Goal: Task Accomplishment & Management: Use online tool/utility

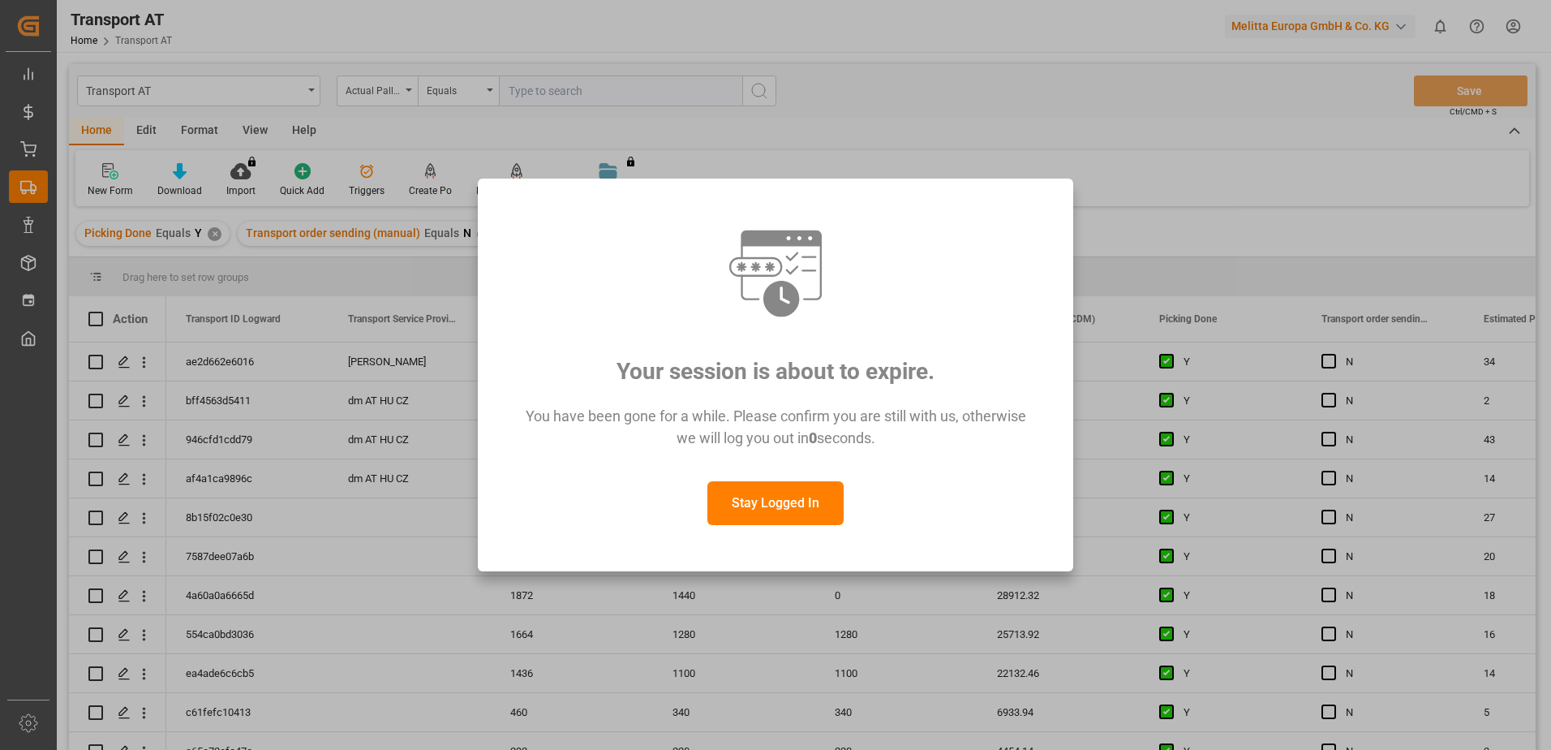
click at [783, 493] on button "Stay Logged In" at bounding box center [775, 503] width 136 height 44
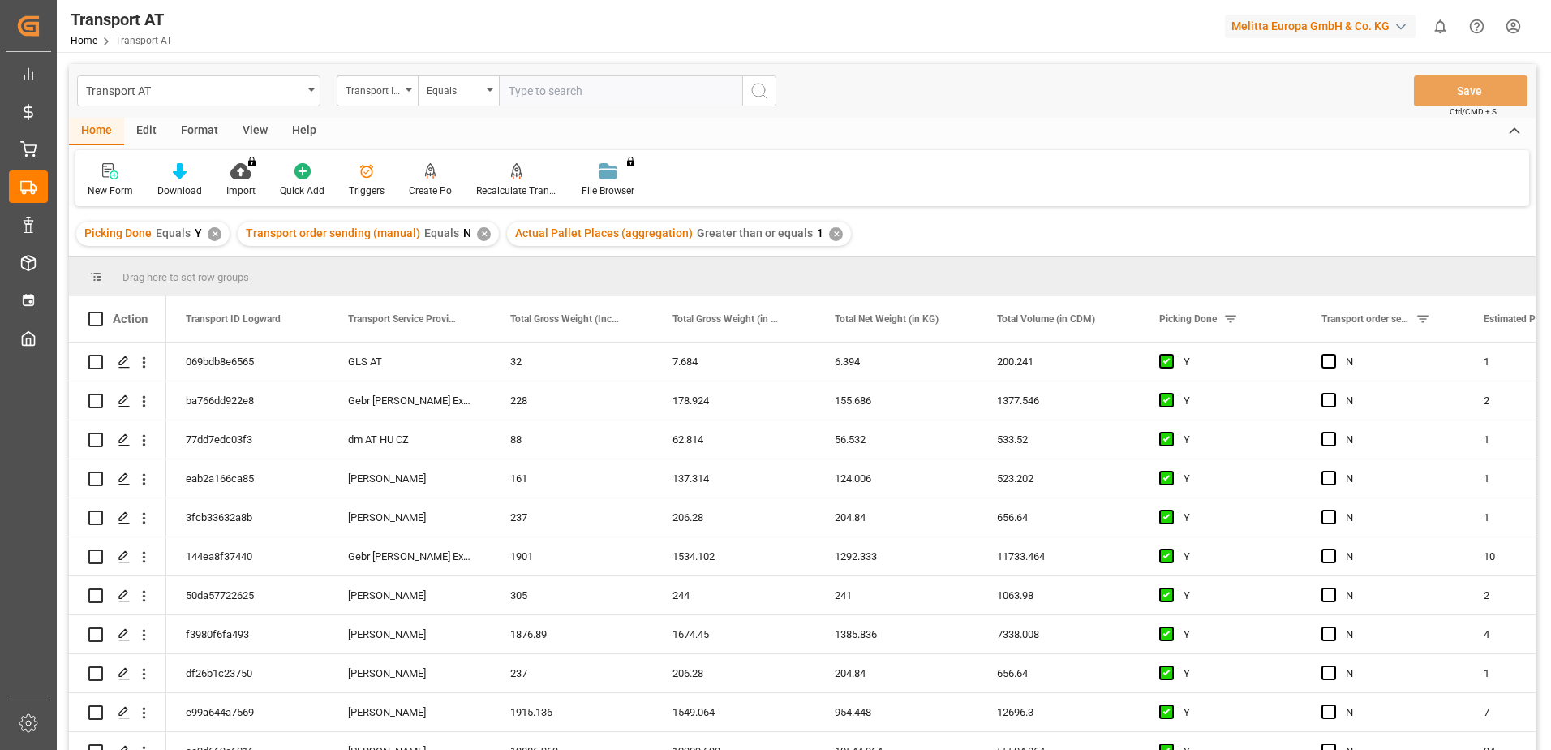
click at [256, 129] on div "View" at bounding box center [254, 132] width 49 height 28
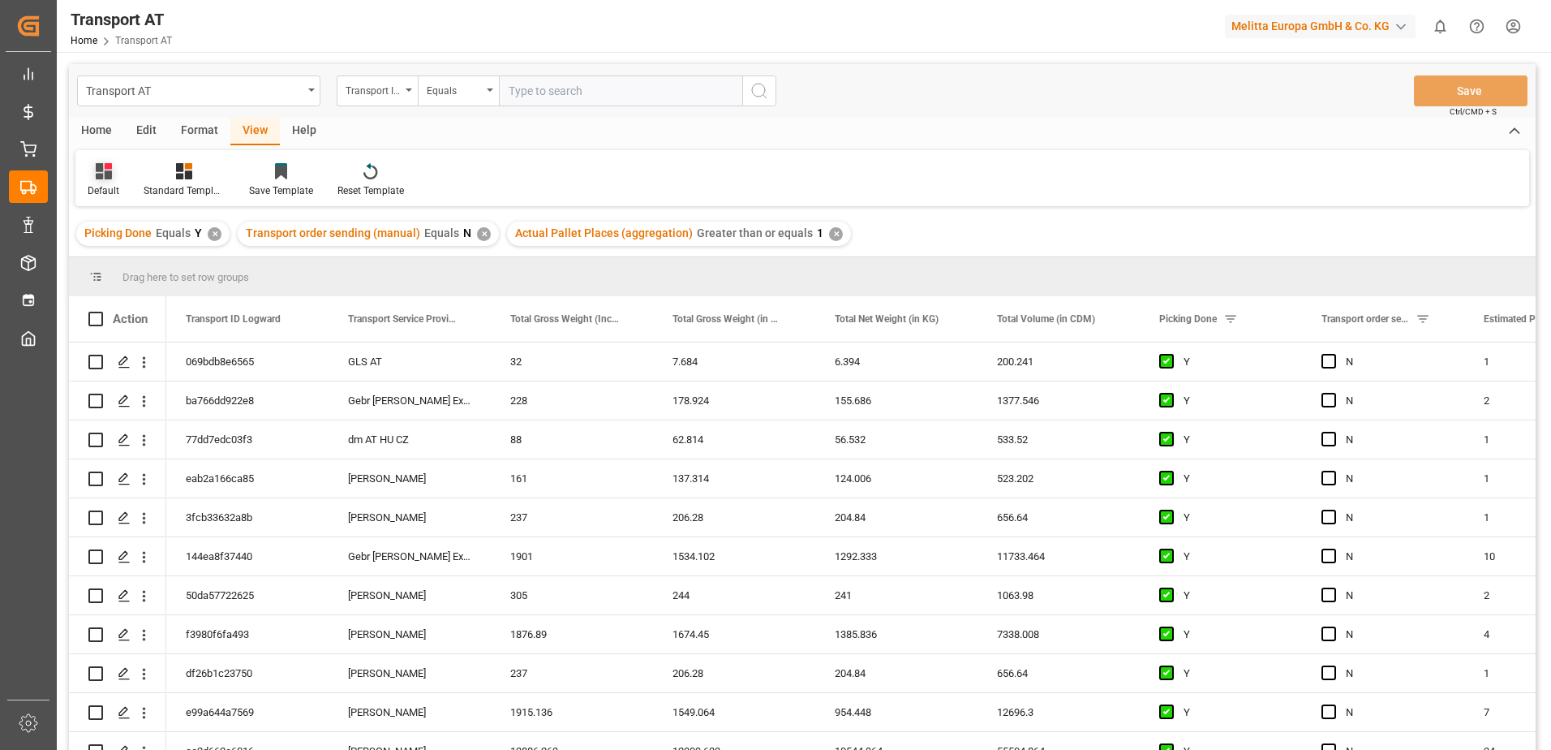
click at [106, 187] on div "Default" at bounding box center [104, 190] width 32 height 15
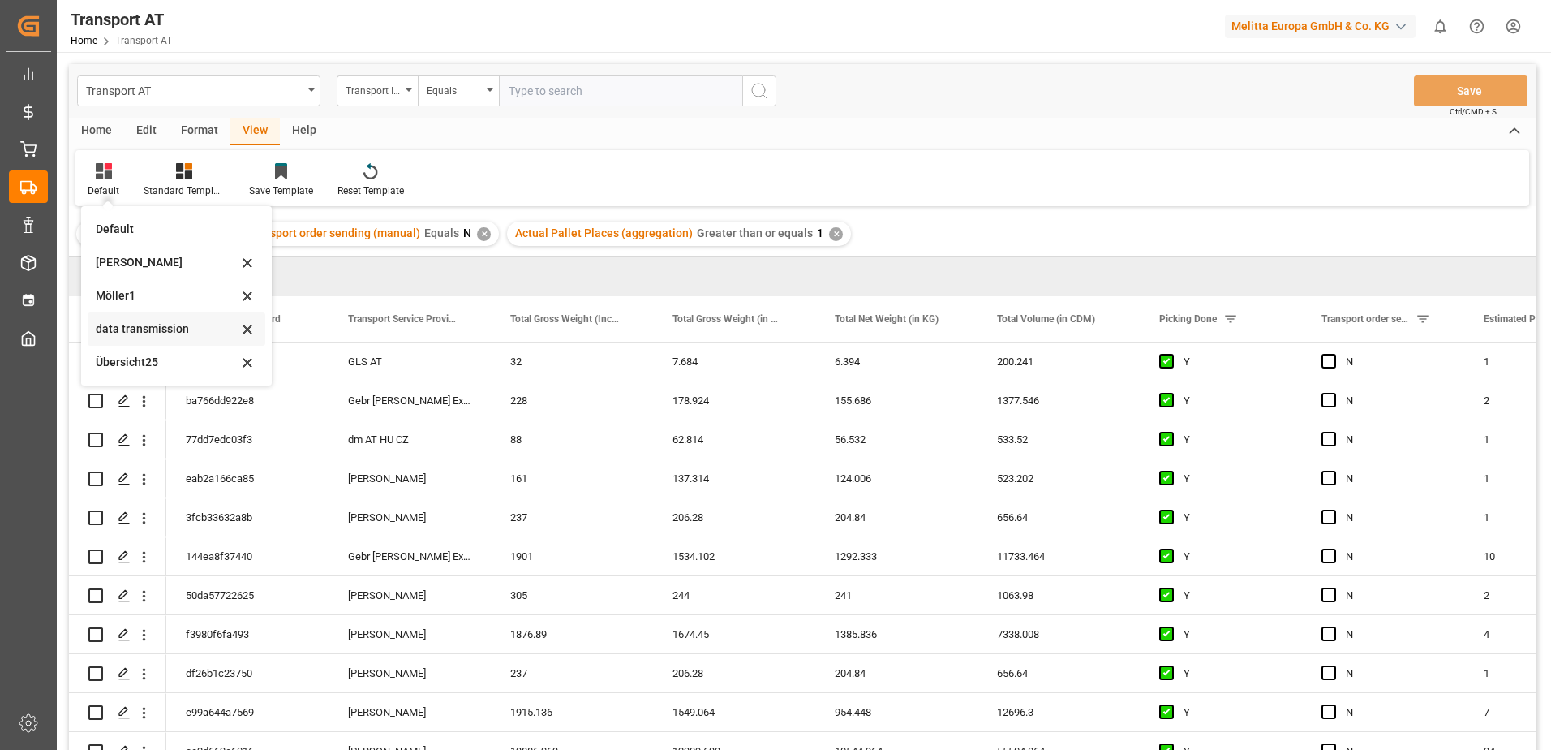
click at [140, 328] on div "data transmission" at bounding box center [167, 328] width 142 height 17
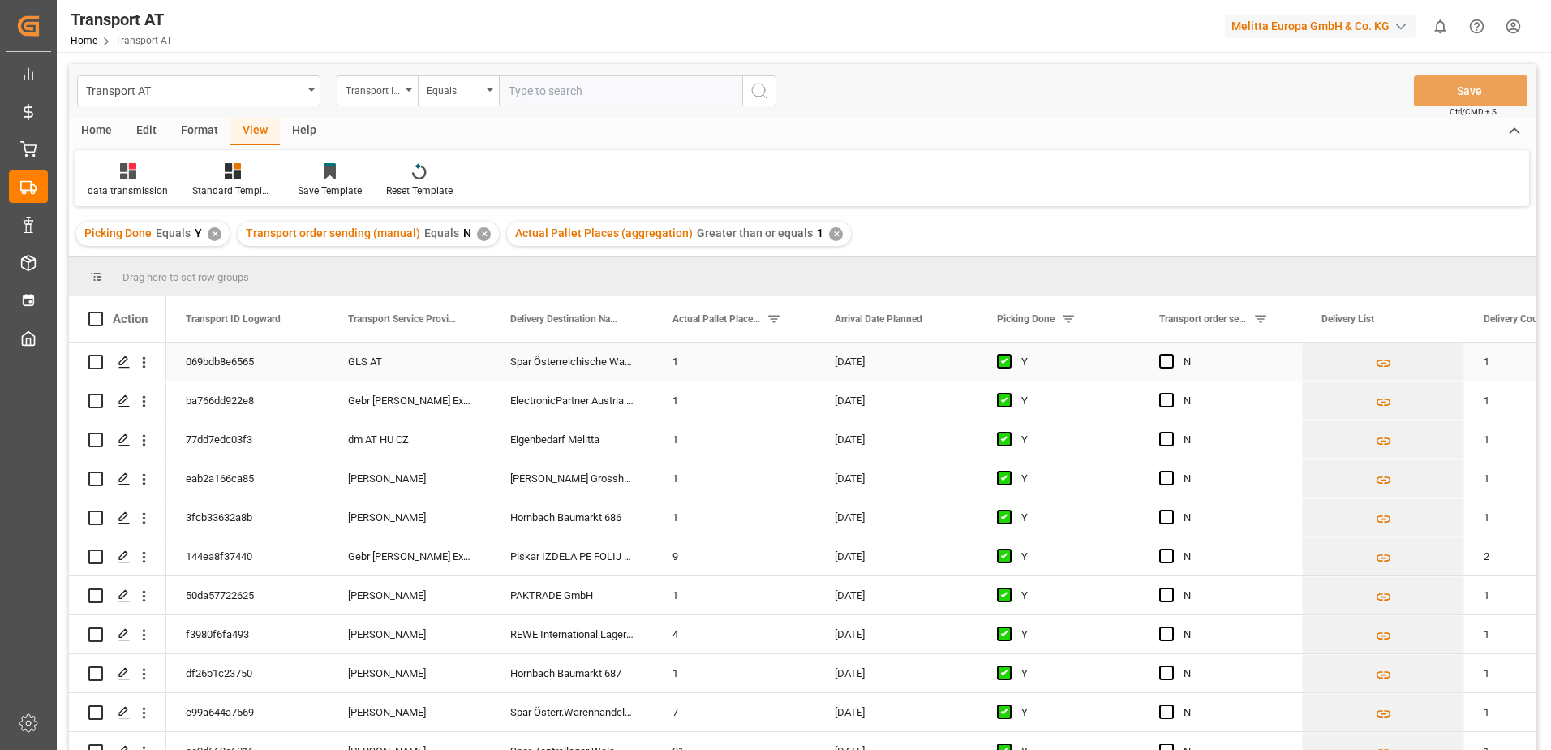
click at [386, 361] on div "GLS AT" at bounding box center [410, 361] width 162 height 38
click at [466, 370] on button "GLS AT" at bounding box center [410, 370] width 136 height 31
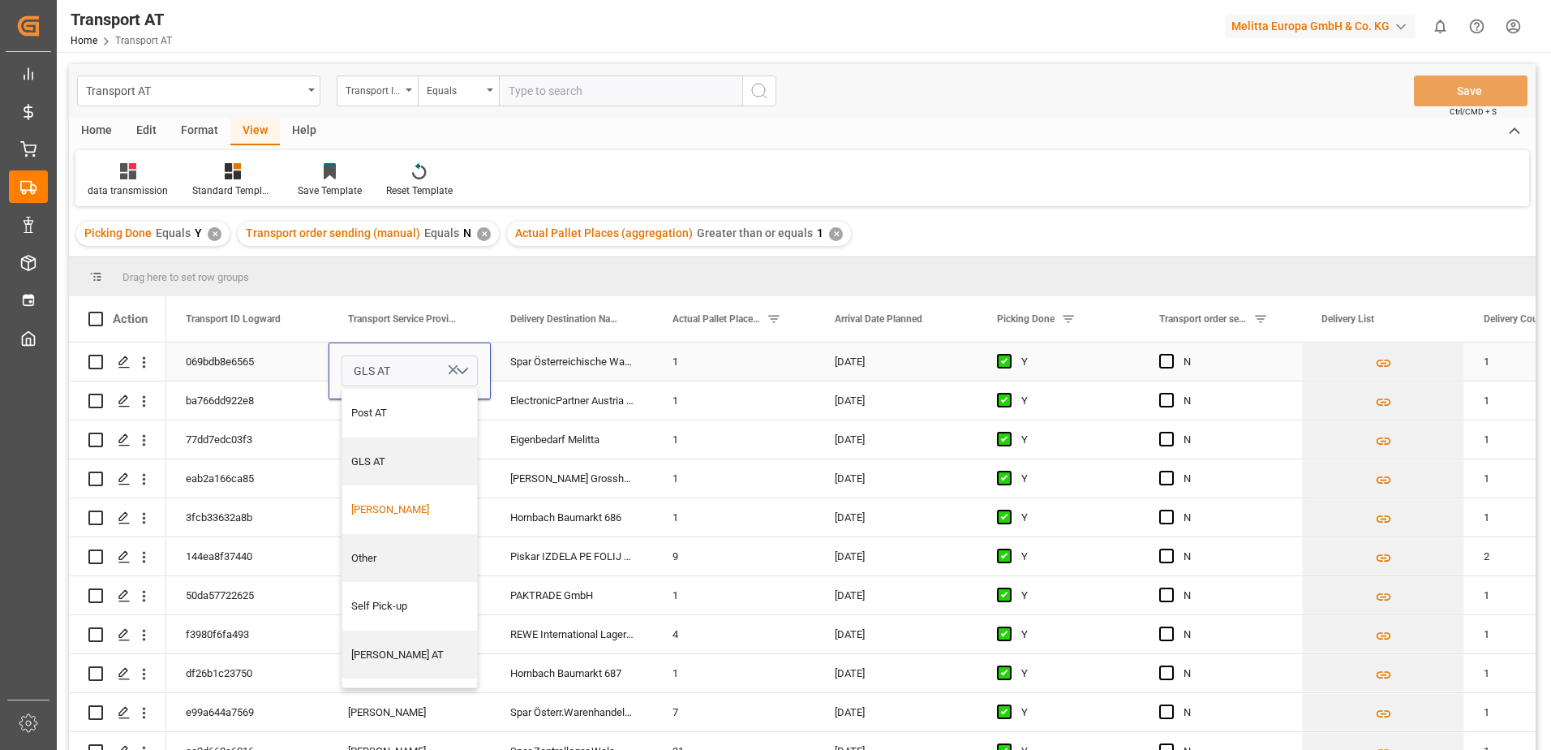
click at [384, 503] on div "Gebr Weiss" at bounding box center [410, 509] width 118 height 16
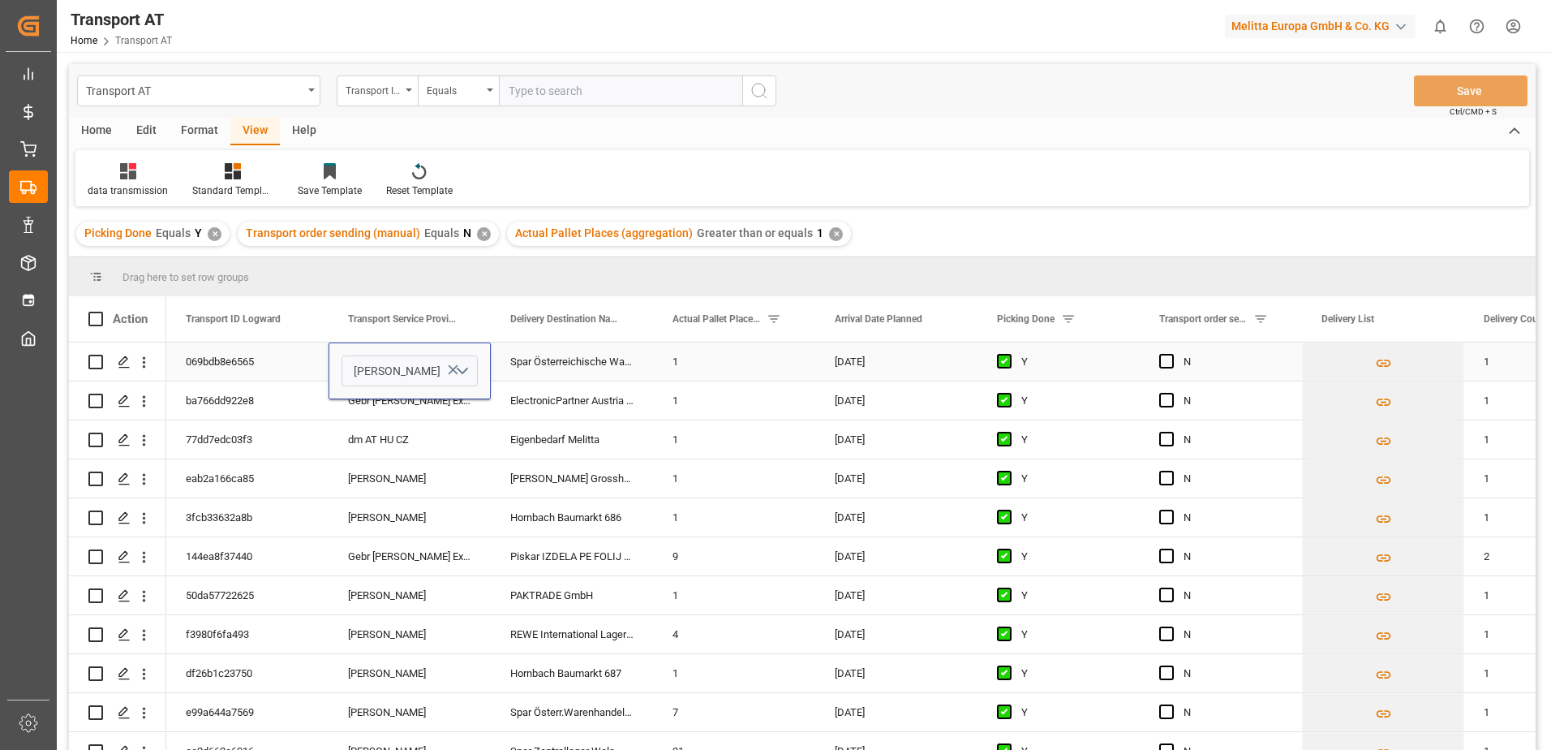
click at [566, 348] on div "Spar Österreichische Warenh. AG" at bounding box center [572, 361] width 162 height 38
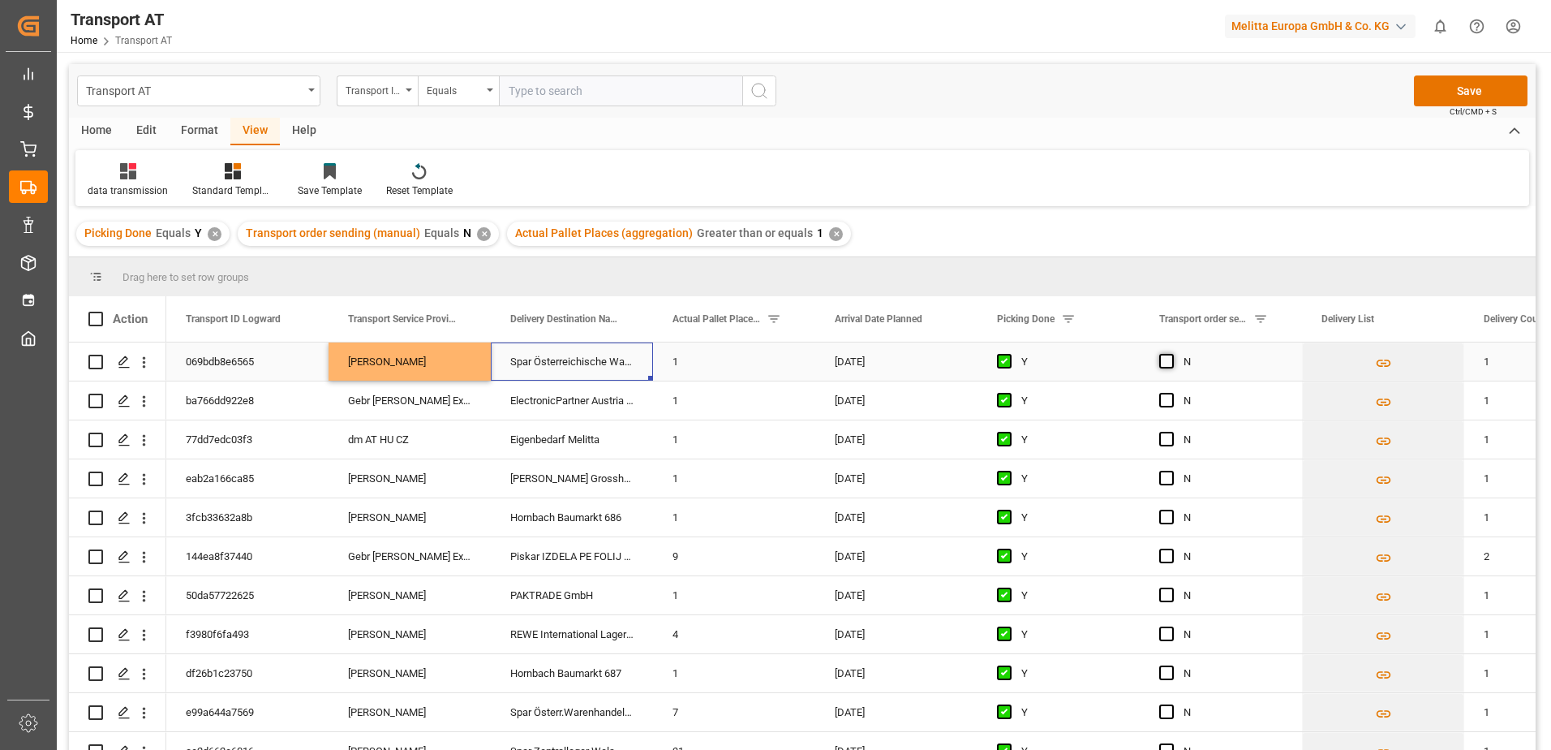
click at [1167, 360] on span "Press SPACE to select this row." at bounding box center [1166, 361] width 15 height 15
click at [1171, 354] on input "Press SPACE to select this row." at bounding box center [1171, 354] width 0 height 0
click at [1163, 399] on span "Press SPACE to select this row." at bounding box center [1166, 400] width 15 height 15
click at [1171, 393] on input "Press SPACE to select this row." at bounding box center [1171, 393] width 0 height 0
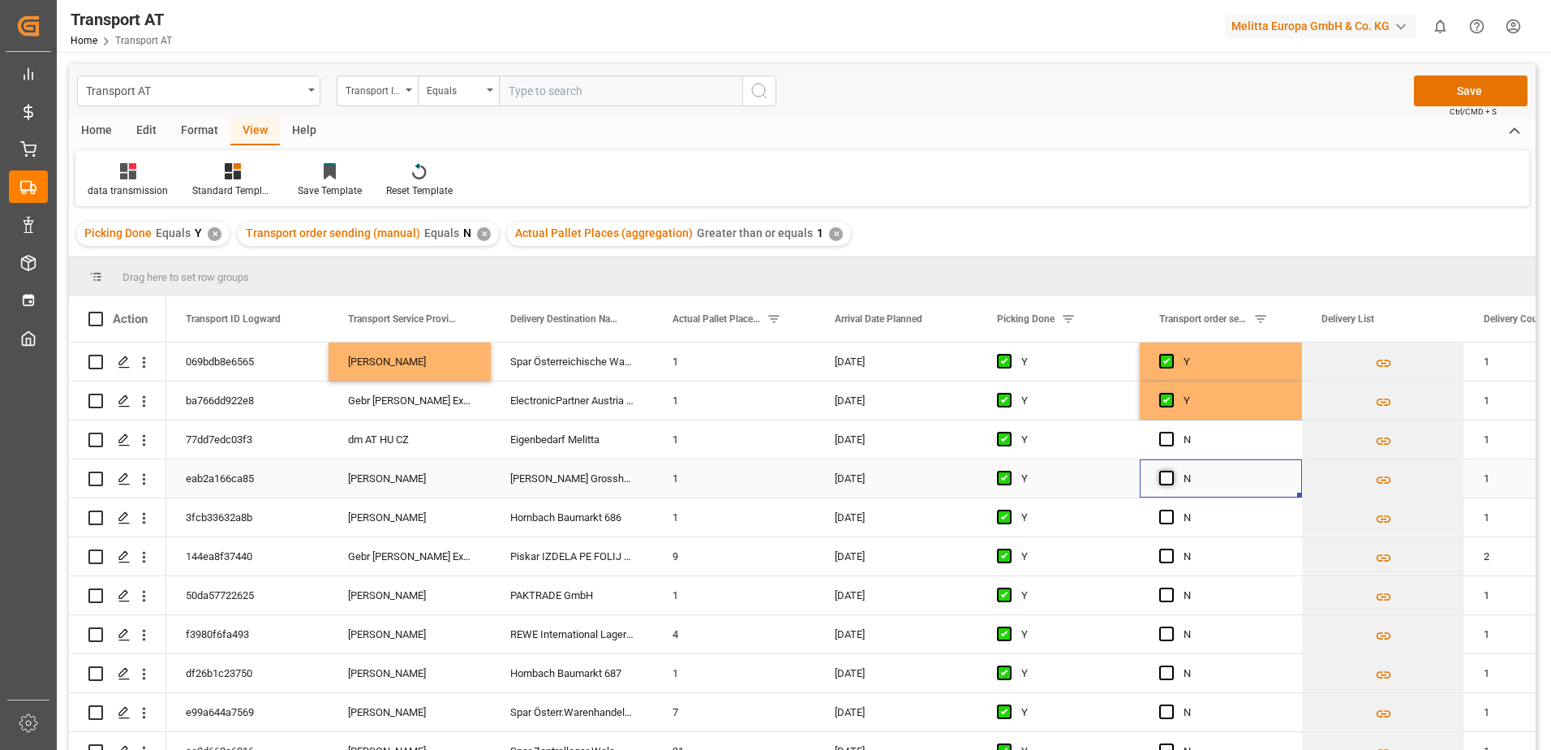
click at [1166, 479] on span "Press SPACE to select this row." at bounding box center [1166, 478] width 15 height 15
click at [1171, 471] on input "Press SPACE to select this row." at bounding box center [1171, 471] width 0 height 0
click at [1169, 517] on span "Press SPACE to select this row." at bounding box center [1166, 516] width 15 height 15
click at [1171, 509] on input "Press SPACE to select this row." at bounding box center [1171, 509] width 0 height 0
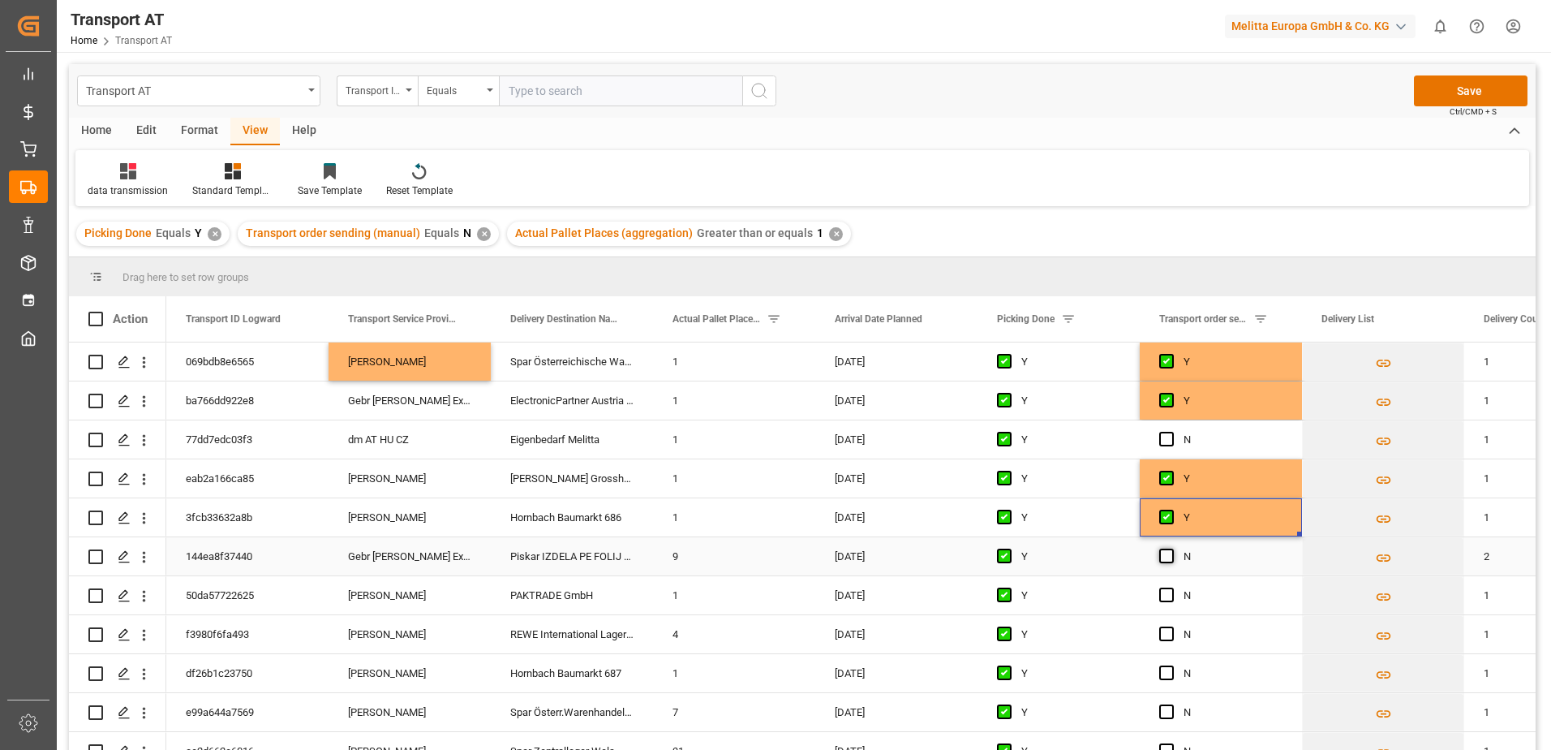
click at [1168, 554] on span "Press SPACE to select this row." at bounding box center [1166, 555] width 15 height 15
click at [1171, 548] on input "Press SPACE to select this row." at bounding box center [1171, 548] width 0 height 0
click at [1167, 597] on span "Press SPACE to select this row." at bounding box center [1166, 594] width 15 height 15
click at [1171, 587] on input "Press SPACE to select this row." at bounding box center [1171, 587] width 0 height 0
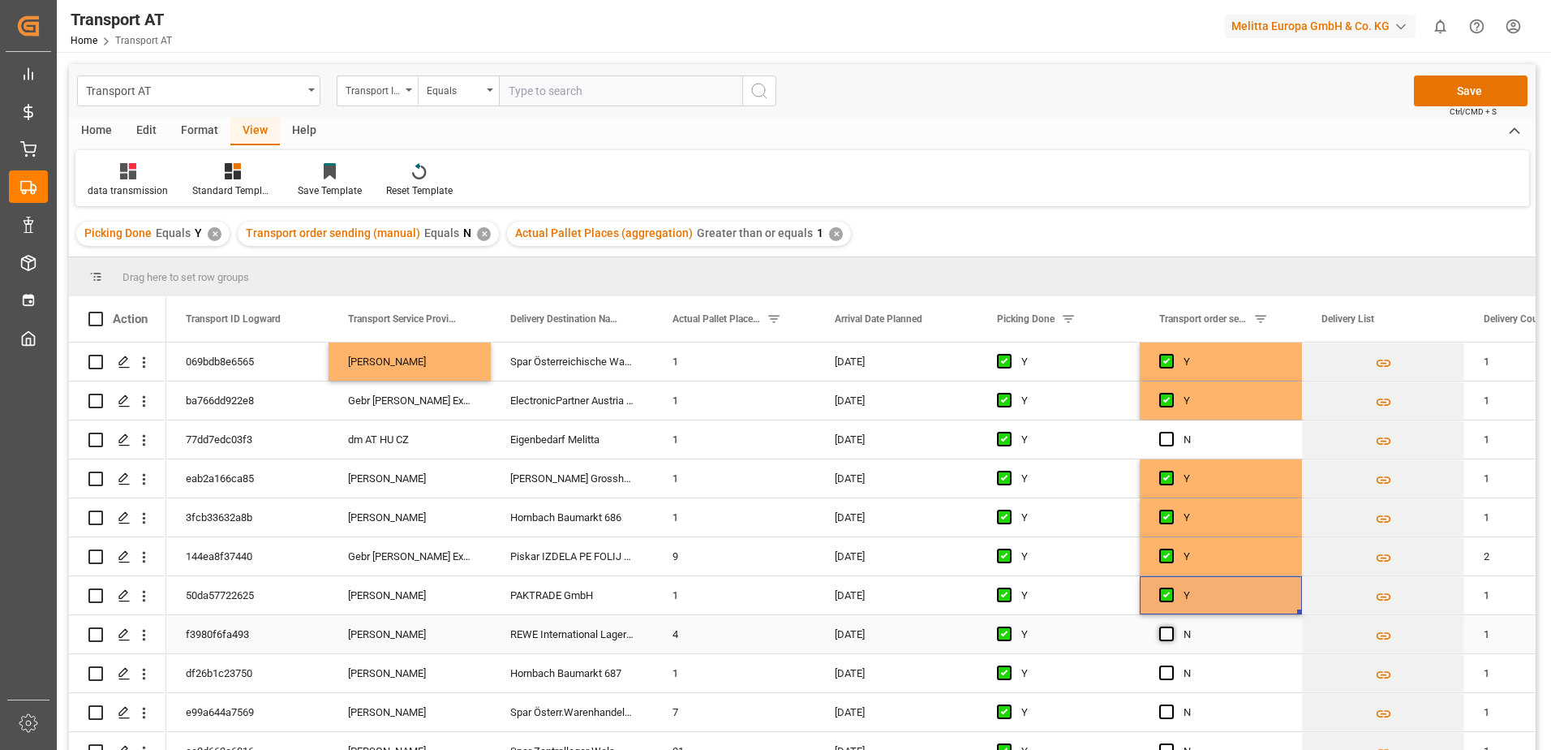
click at [1167, 634] on span "Press SPACE to select this row." at bounding box center [1166, 633] width 15 height 15
click at [1171, 626] on input "Press SPACE to select this row." at bounding box center [1171, 626] width 0 height 0
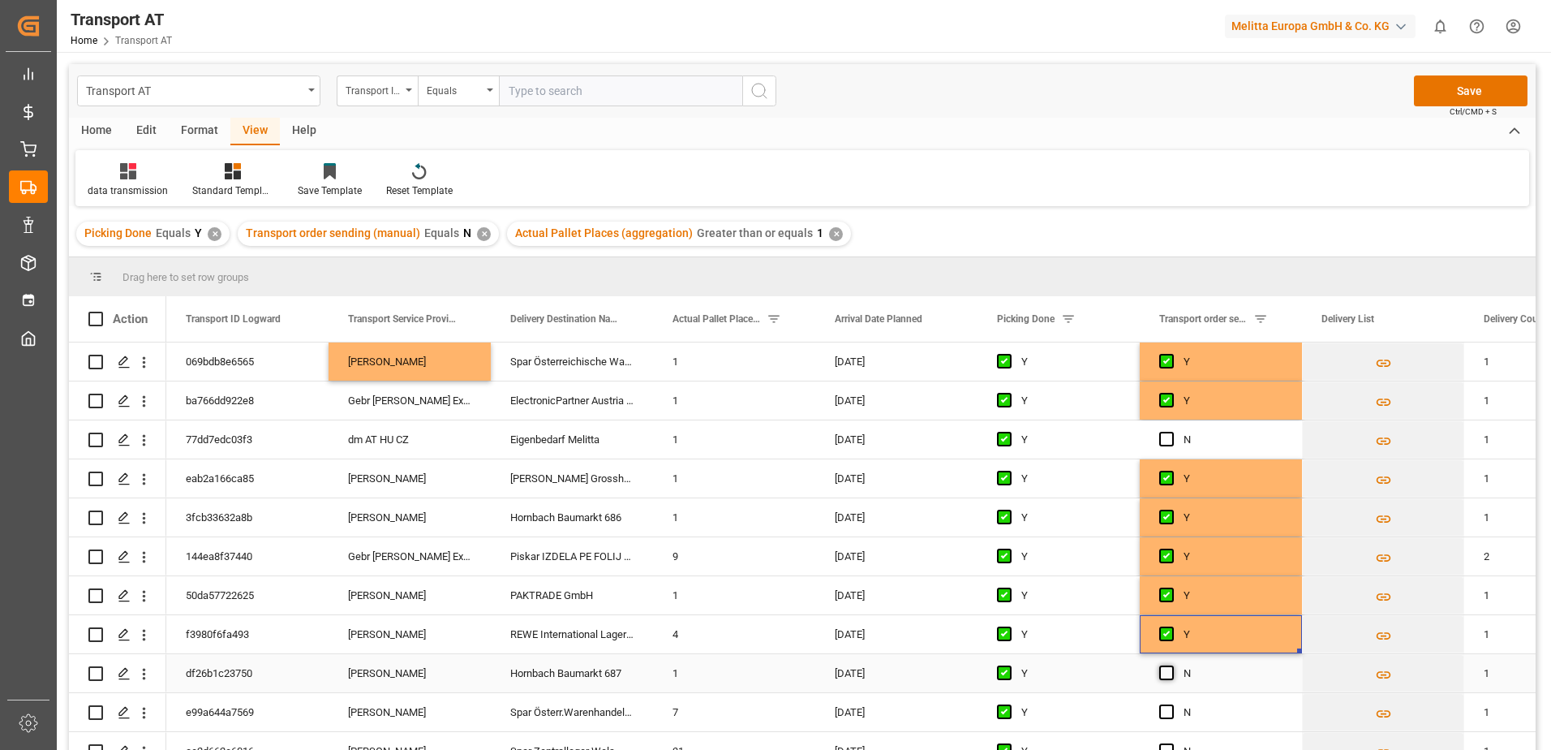
click at [1165, 673] on span "Press SPACE to select this row." at bounding box center [1166, 672] width 15 height 15
click at [1171, 665] on input "Press SPACE to select this row." at bounding box center [1171, 665] width 0 height 0
click at [1166, 714] on span "Press SPACE to select this row." at bounding box center [1166, 711] width 15 height 15
click at [1171, 704] on input "Press SPACE to select this row." at bounding box center [1171, 704] width 0 height 0
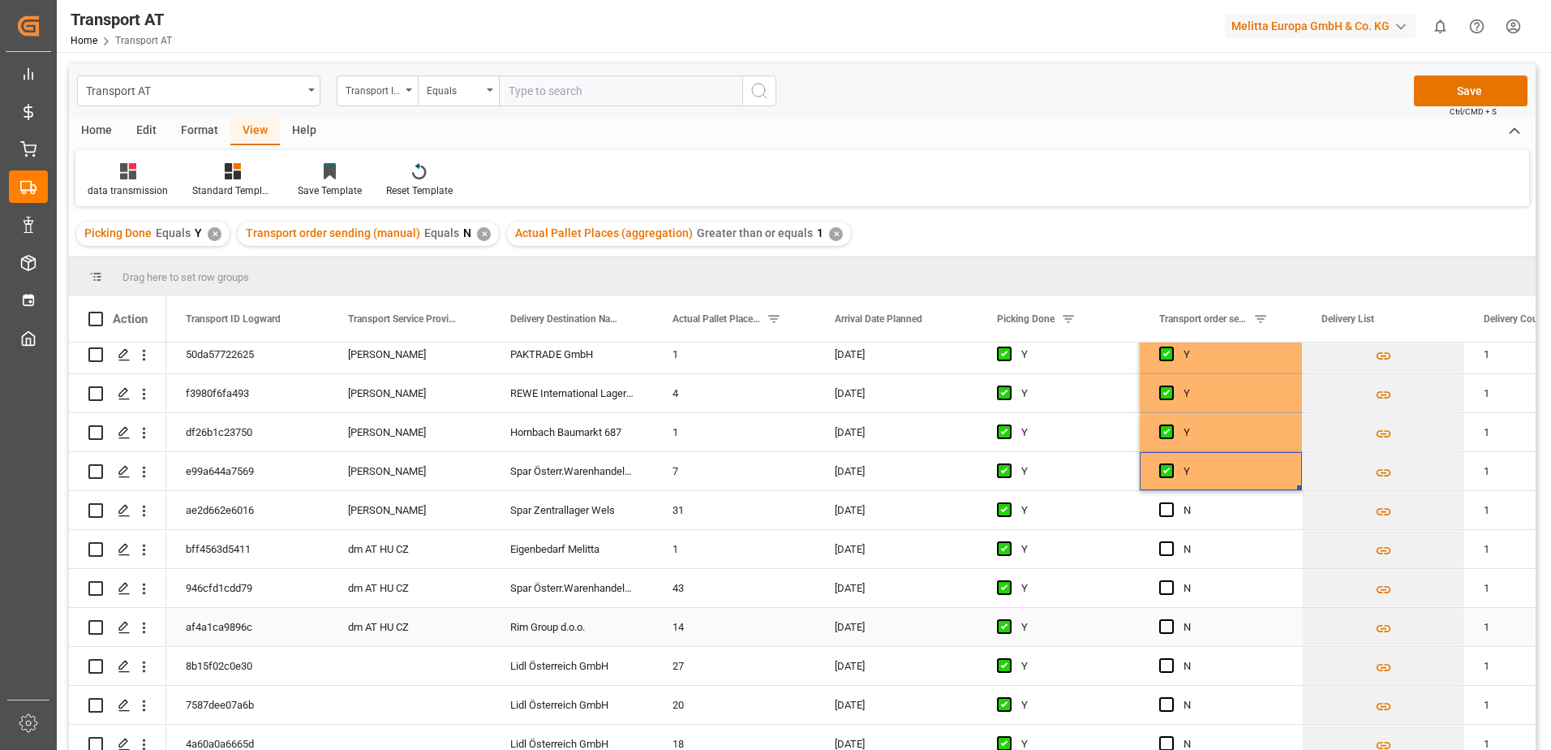
scroll to position [243, 0]
click at [1166, 528] on div "Press SPACE to select this row." at bounding box center [1171, 546] width 24 height 37
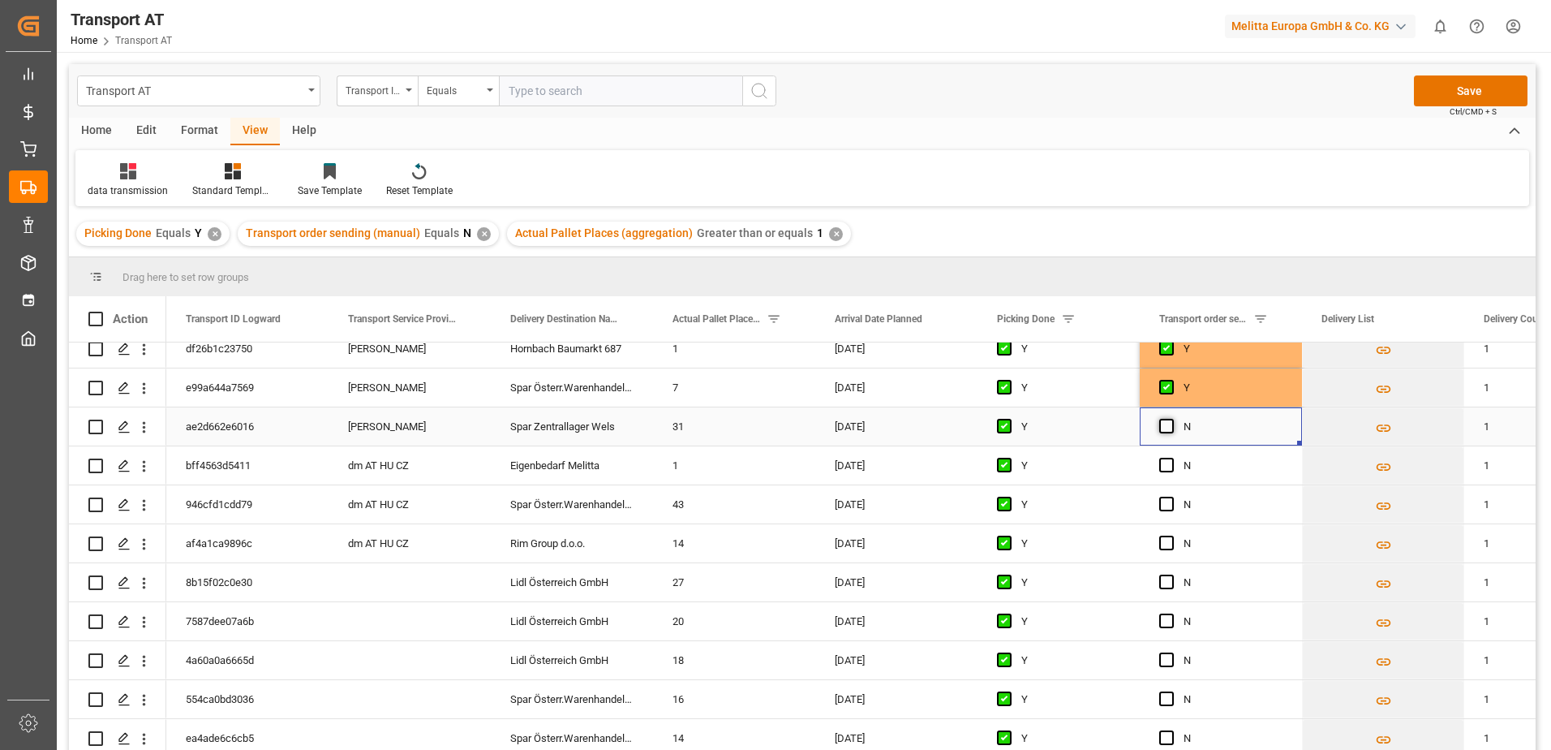
click at [1164, 424] on span "Press SPACE to select this row." at bounding box center [1166, 426] width 15 height 15
click at [1171, 419] on input "Press SPACE to select this row." at bounding box center [1171, 419] width 0 height 0
click at [1467, 82] on button "Save" at bounding box center [1471, 90] width 114 height 31
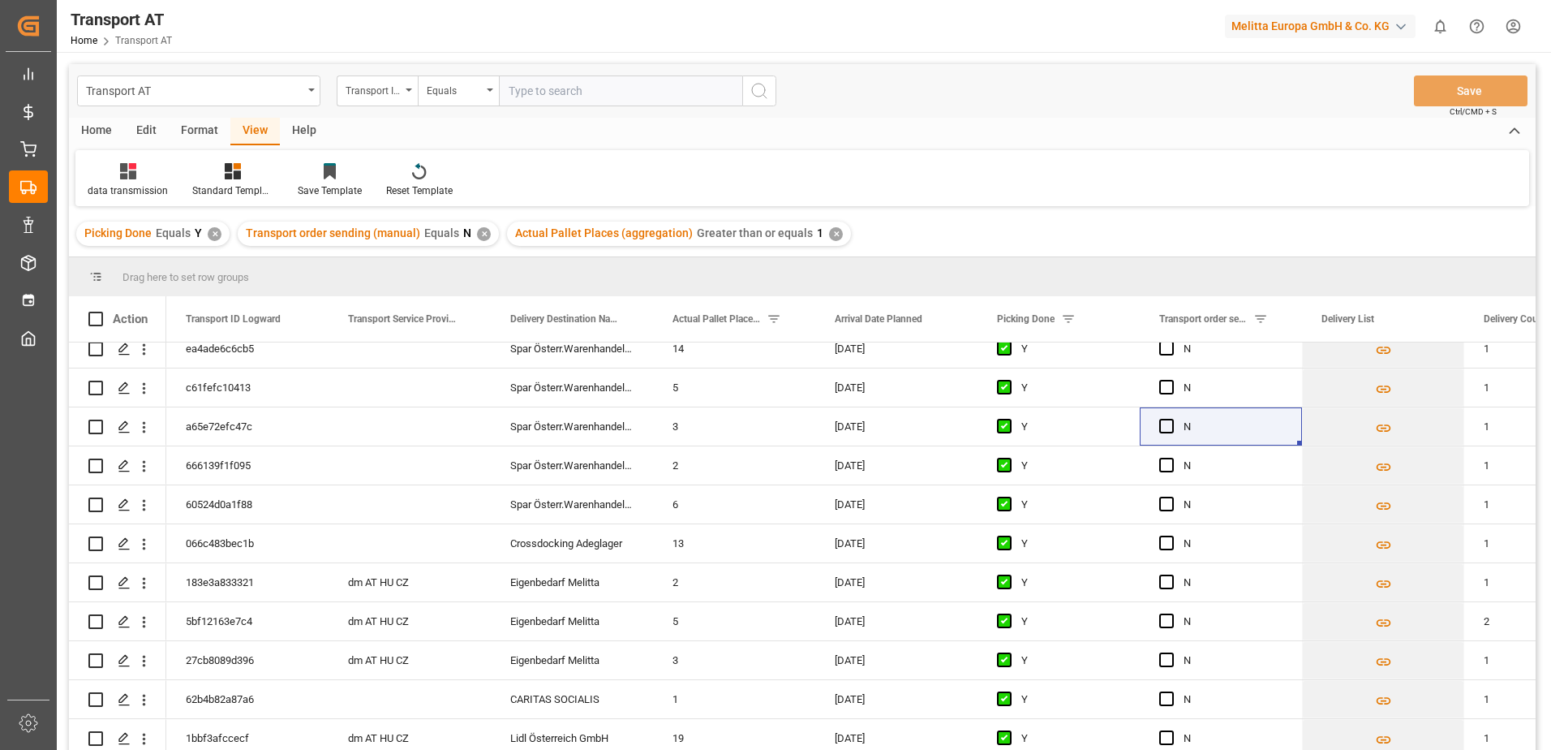
click at [829, 234] on div "✕" at bounding box center [836, 234] width 14 height 14
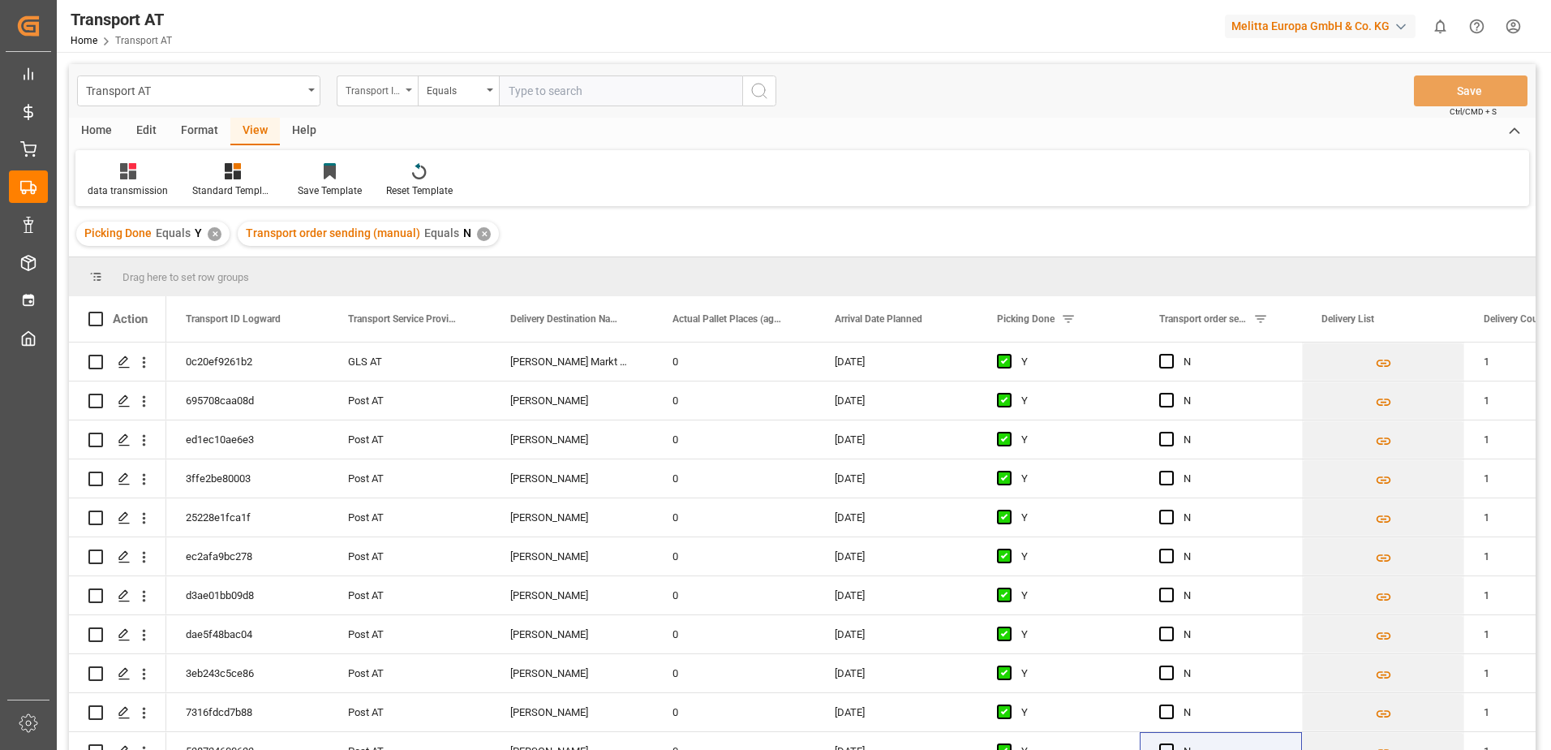
click at [385, 90] on div "Transport ID Logward" at bounding box center [373, 89] width 55 height 19
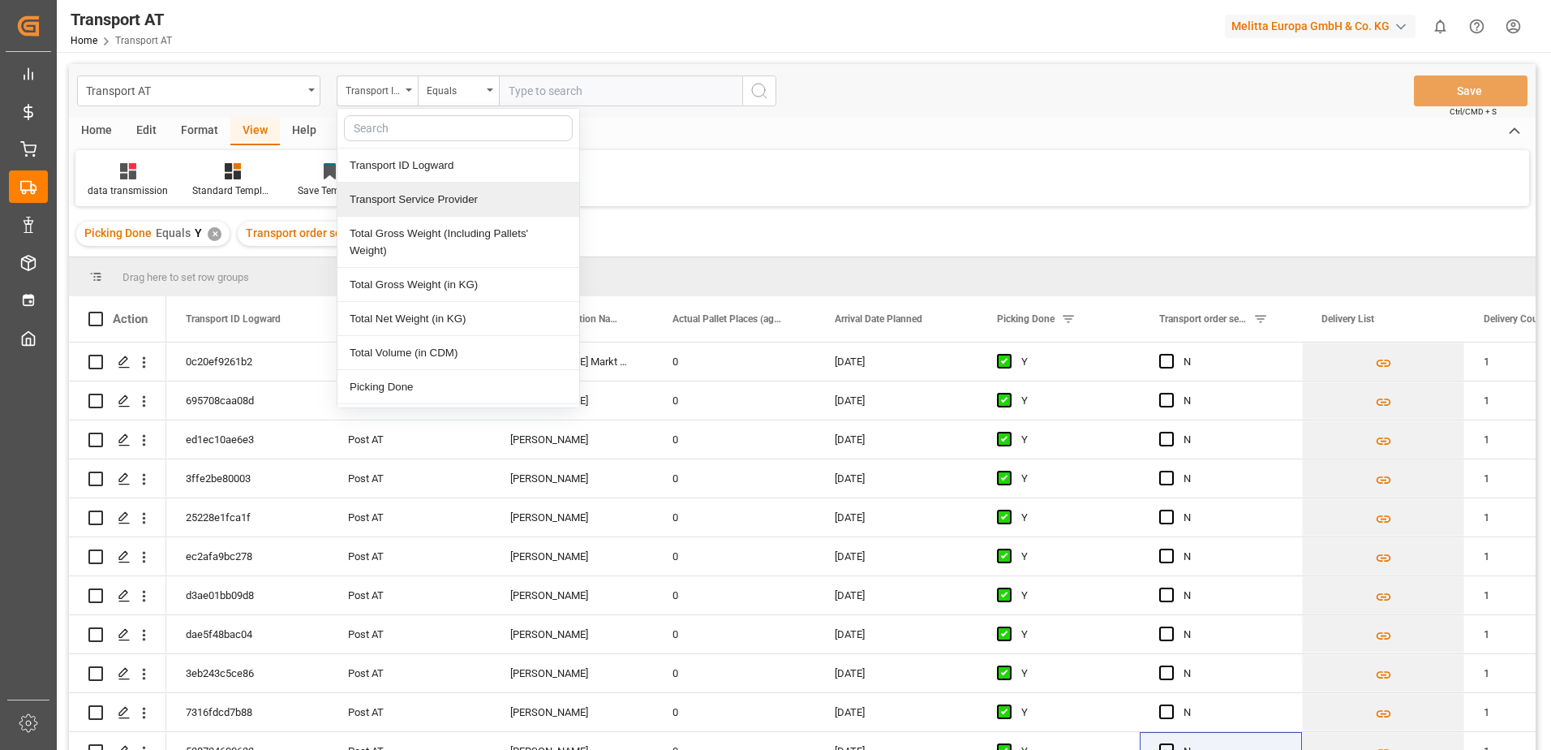
click at [404, 194] on div "Transport Service Provider" at bounding box center [458, 200] width 242 height 34
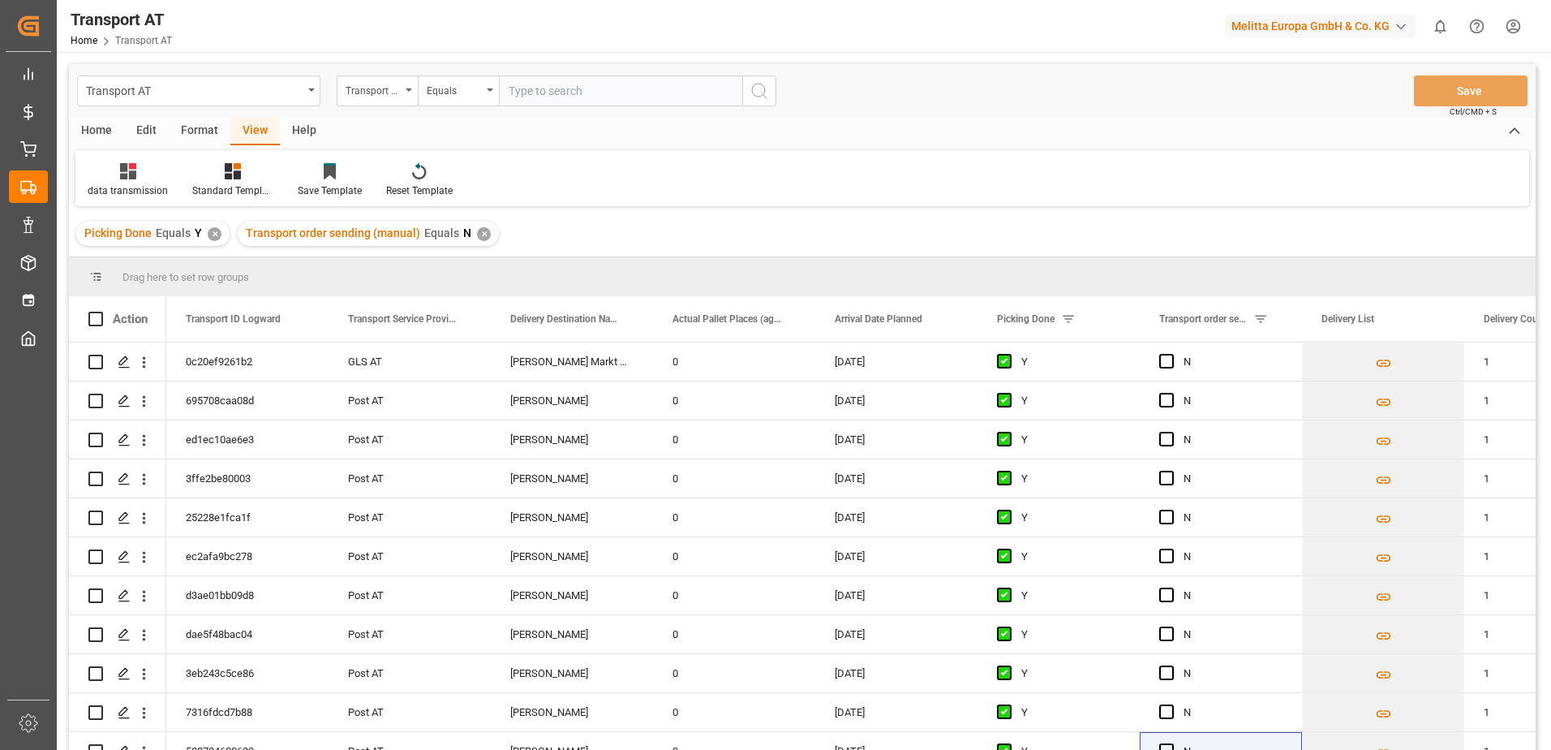
click at [542, 92] on input "text" at bounding box center [620, 90] width 243 height 31
type input "gebr weiss"
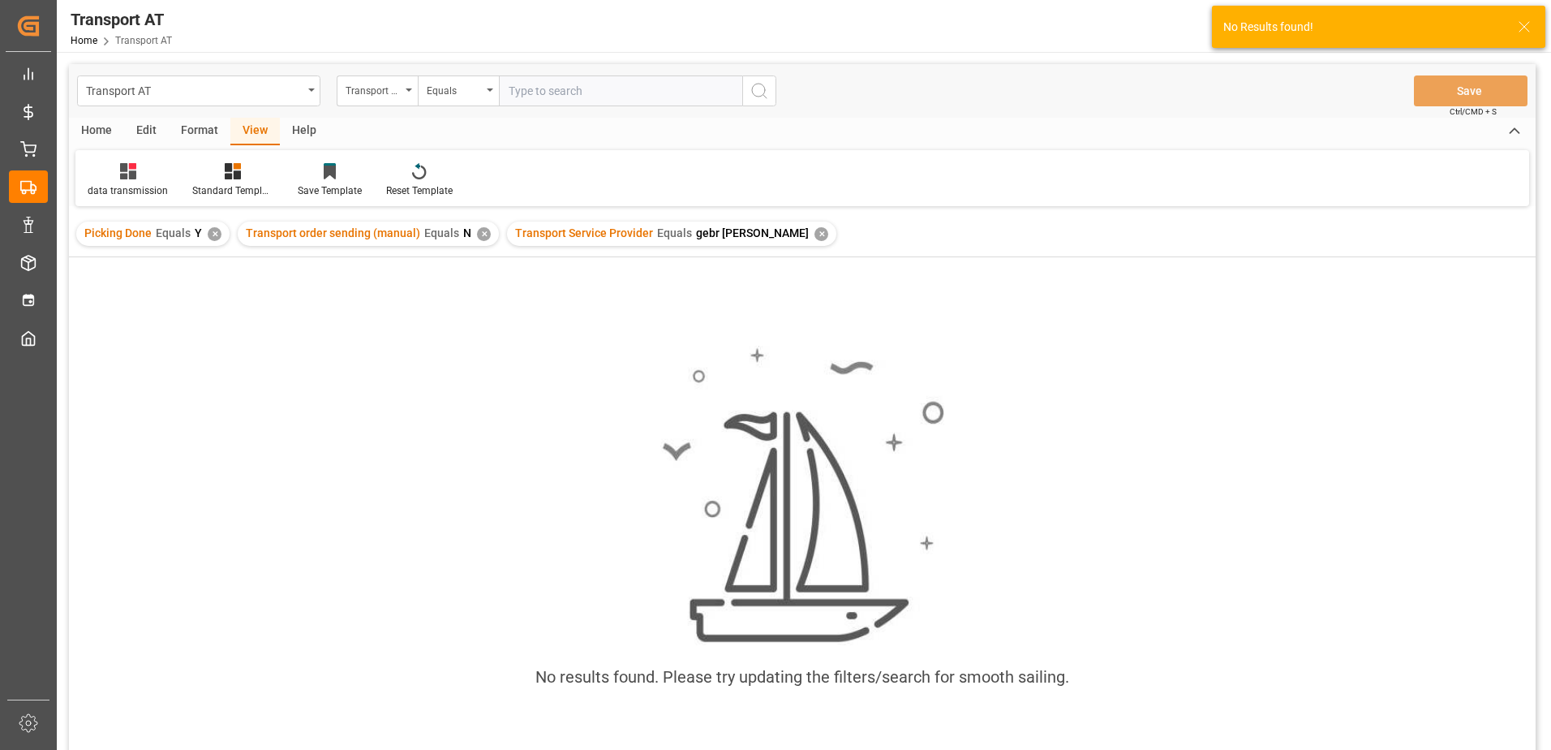
click at [478, 234] on div "✕" at bounding box center [484, 234] width 14 height 14
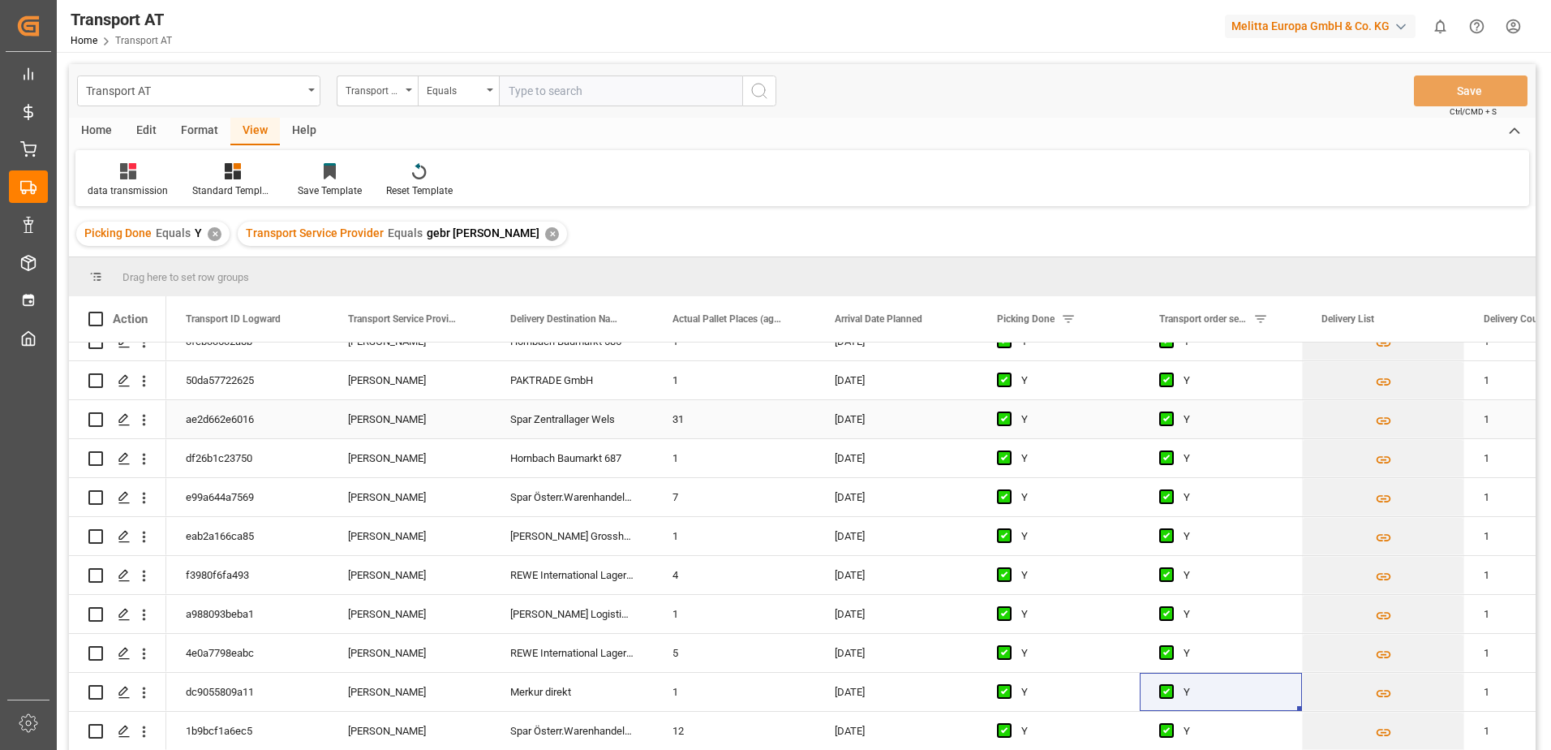
scroll to position [81, 0]
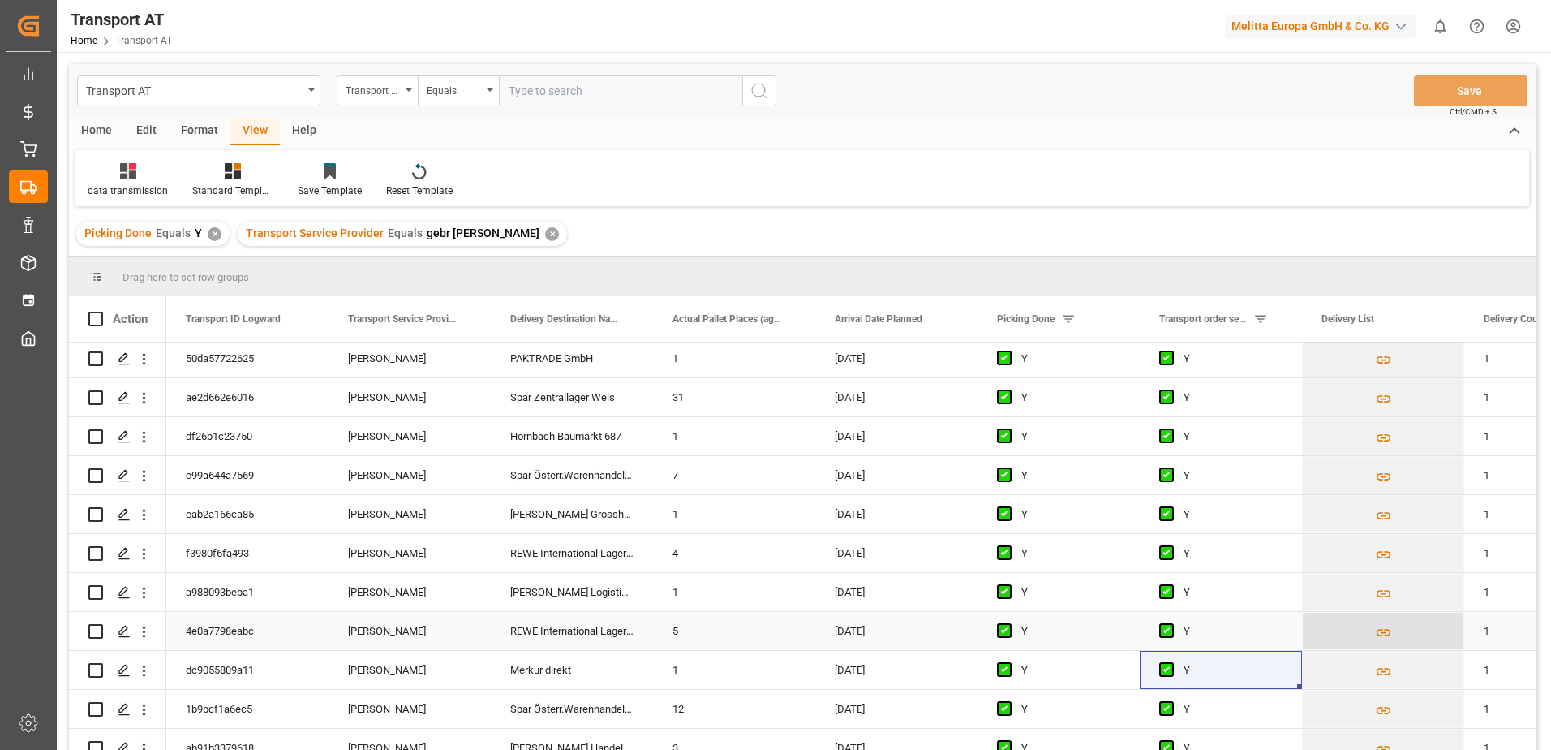
click at [1384, 630] on icon "Press SPACE to select this row." at bounding box center [1383, 632] width 17 height 17
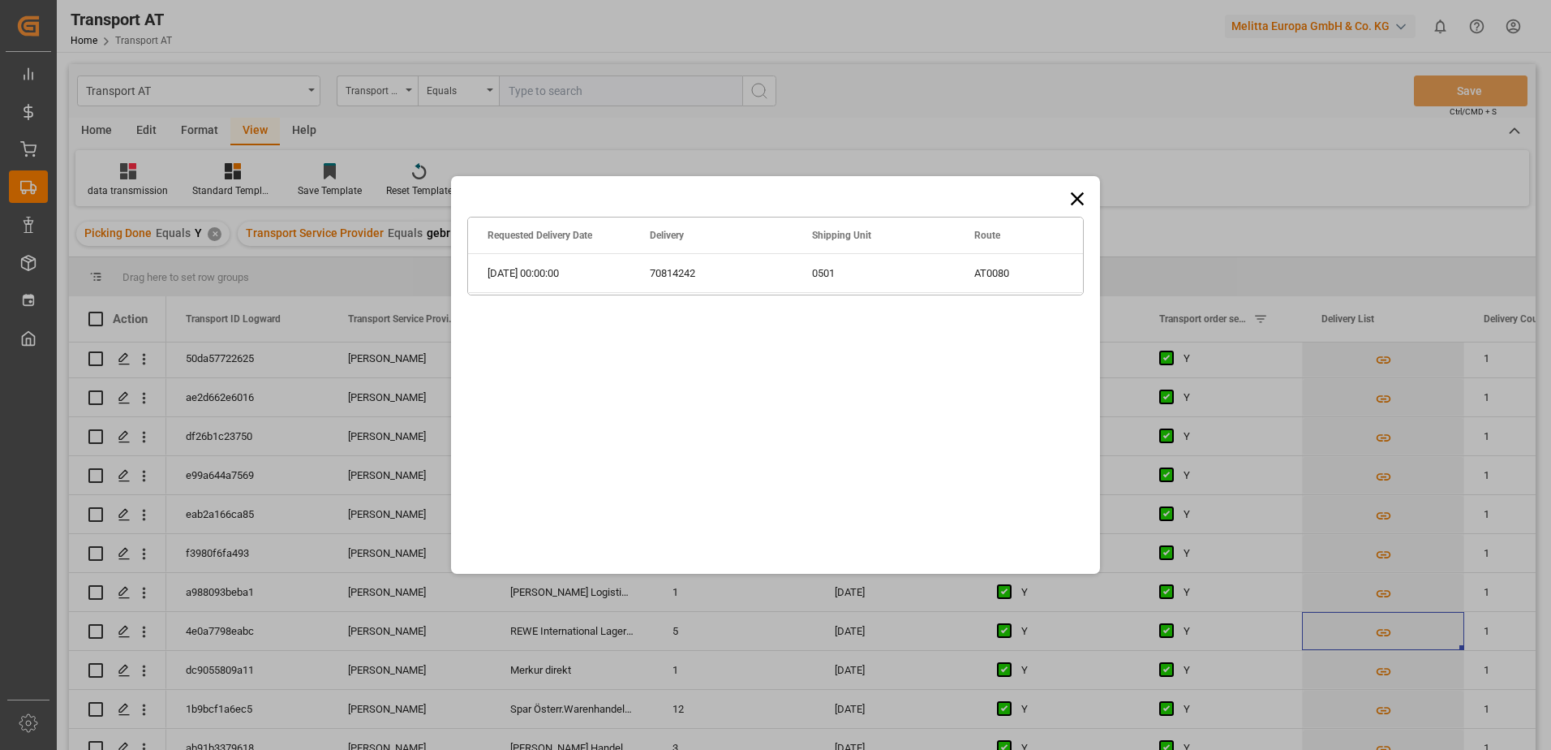
click at [1077, 197] on icon at bounding box center [1077, 198] width 13 height 13
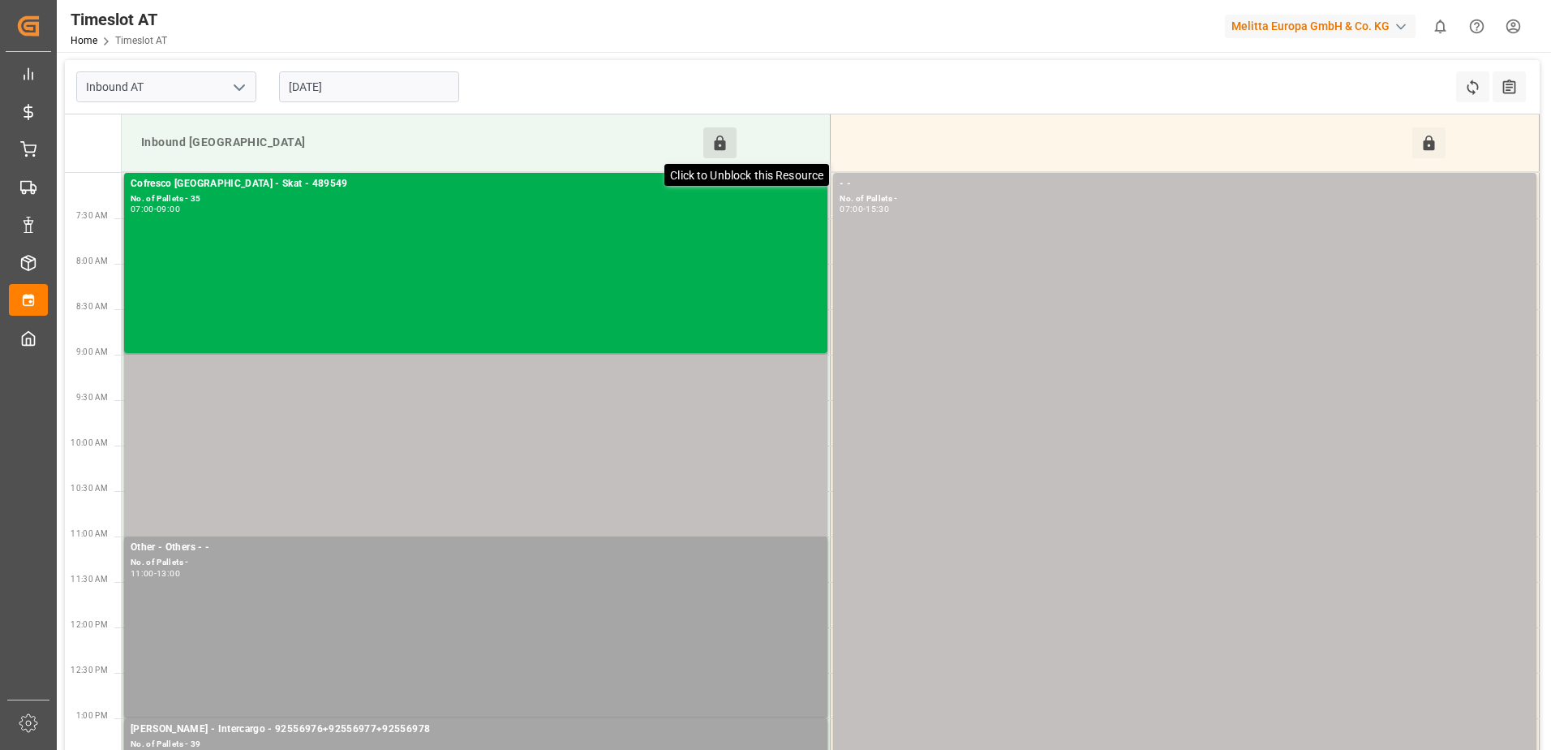
click at [713, 143] on icon at bounding box center [719, 143] width 17 height 17
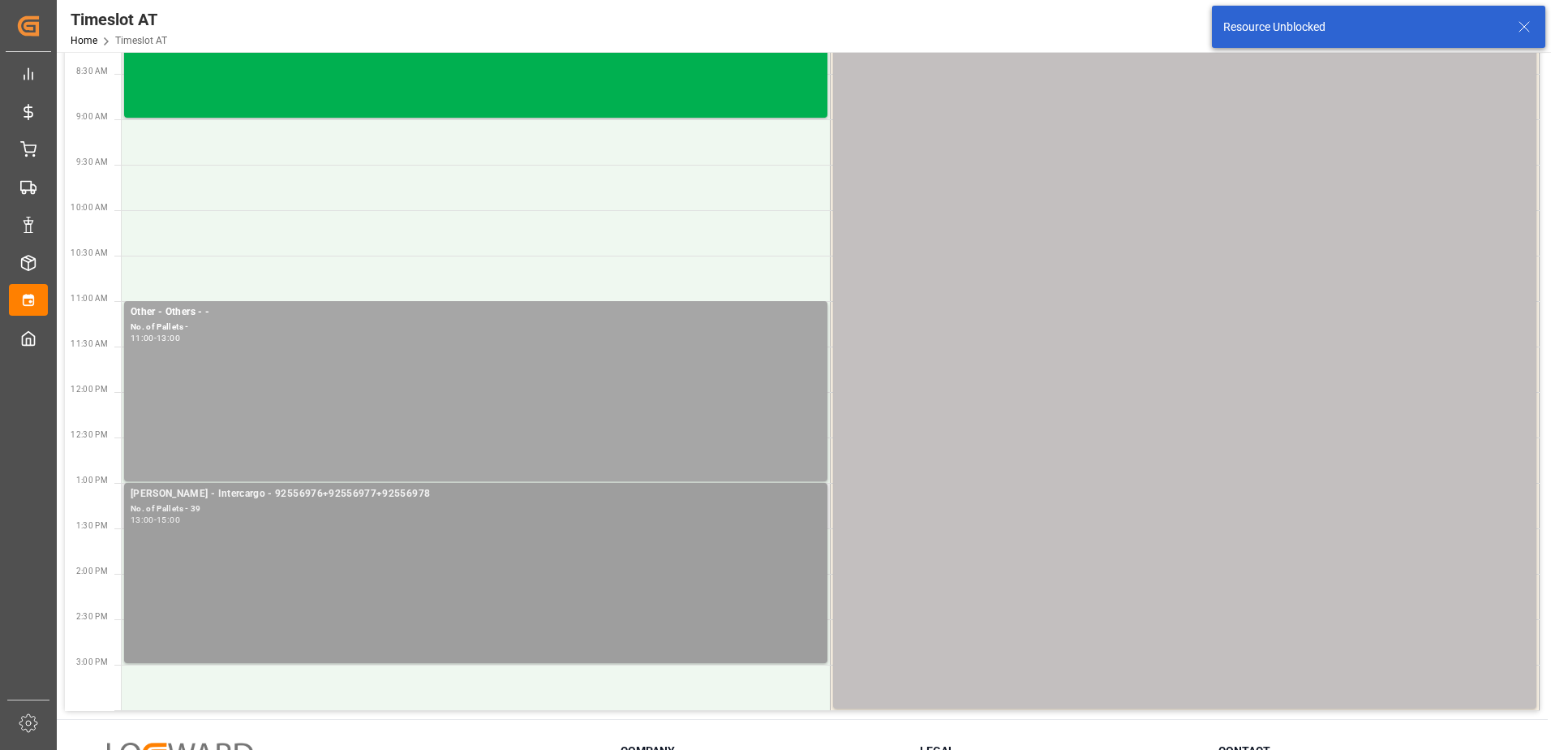
scroll to position [243, 0]
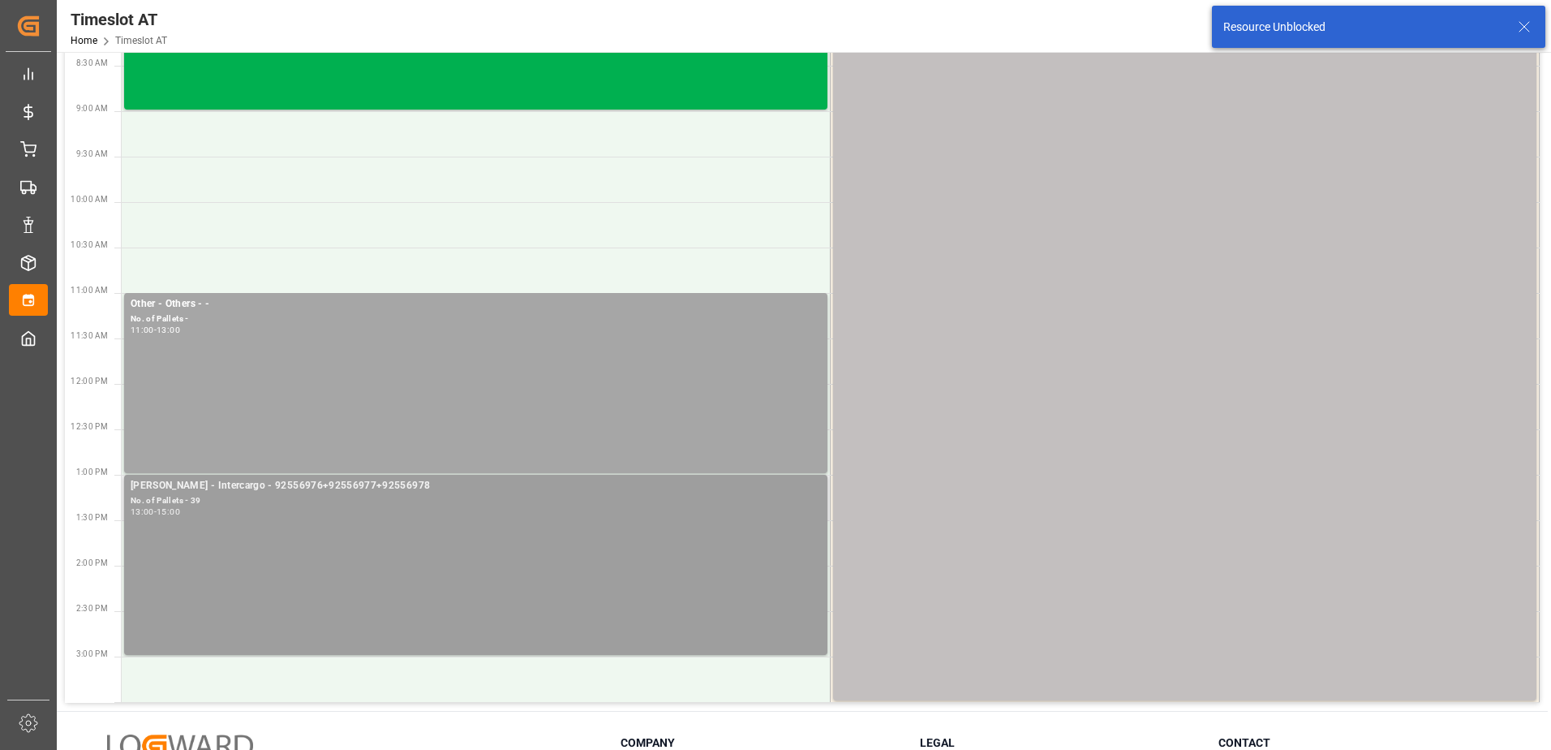
click at [467, 534] on div "[PERSON_NAME] - Intercargo - 92556976+92556977+92556978 No. of Pallets - 39 13:…" at bounding box center [476, 565] width 690 height 174
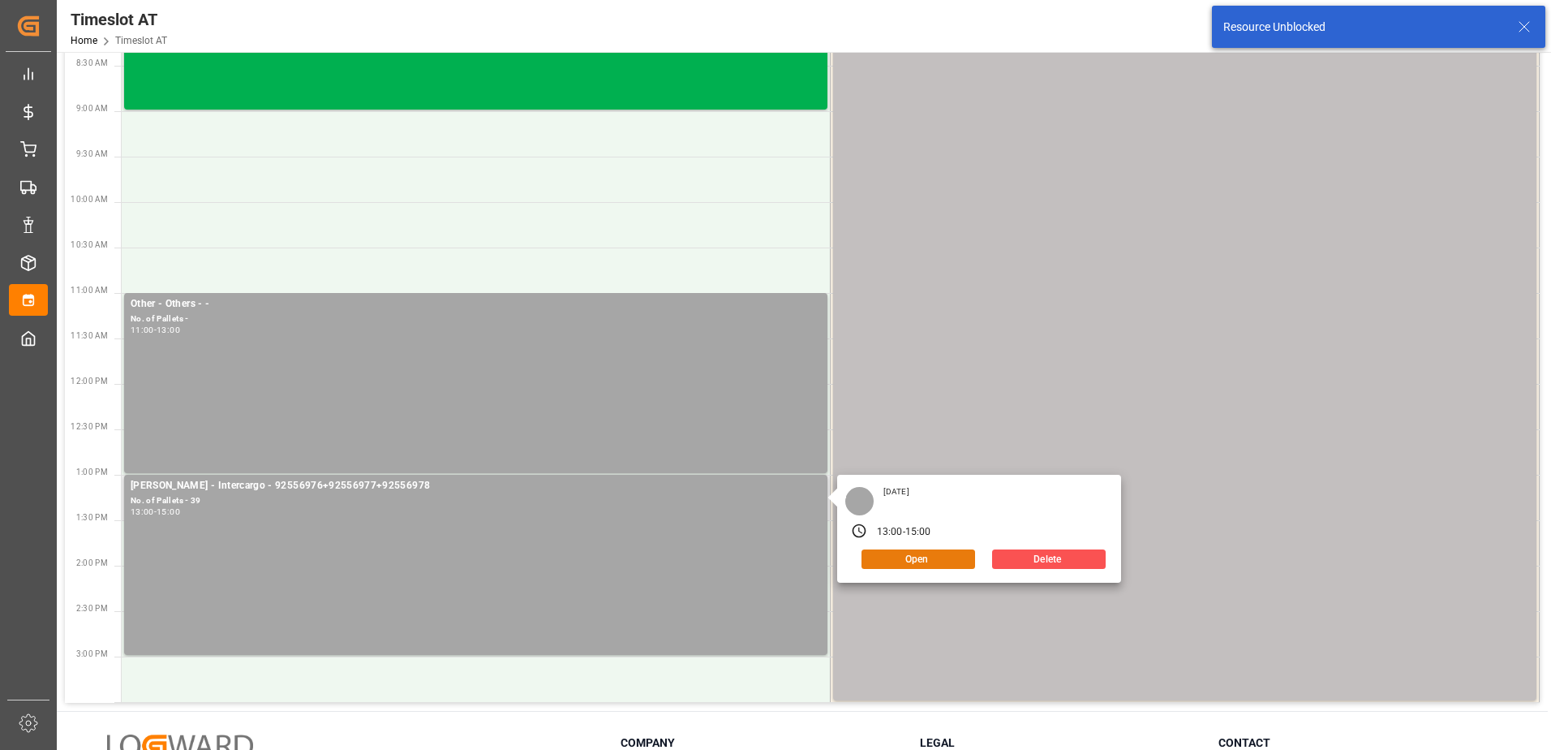
click at [905, 557] on button "Open" at bounding box center [919, 558] width 114 height 19
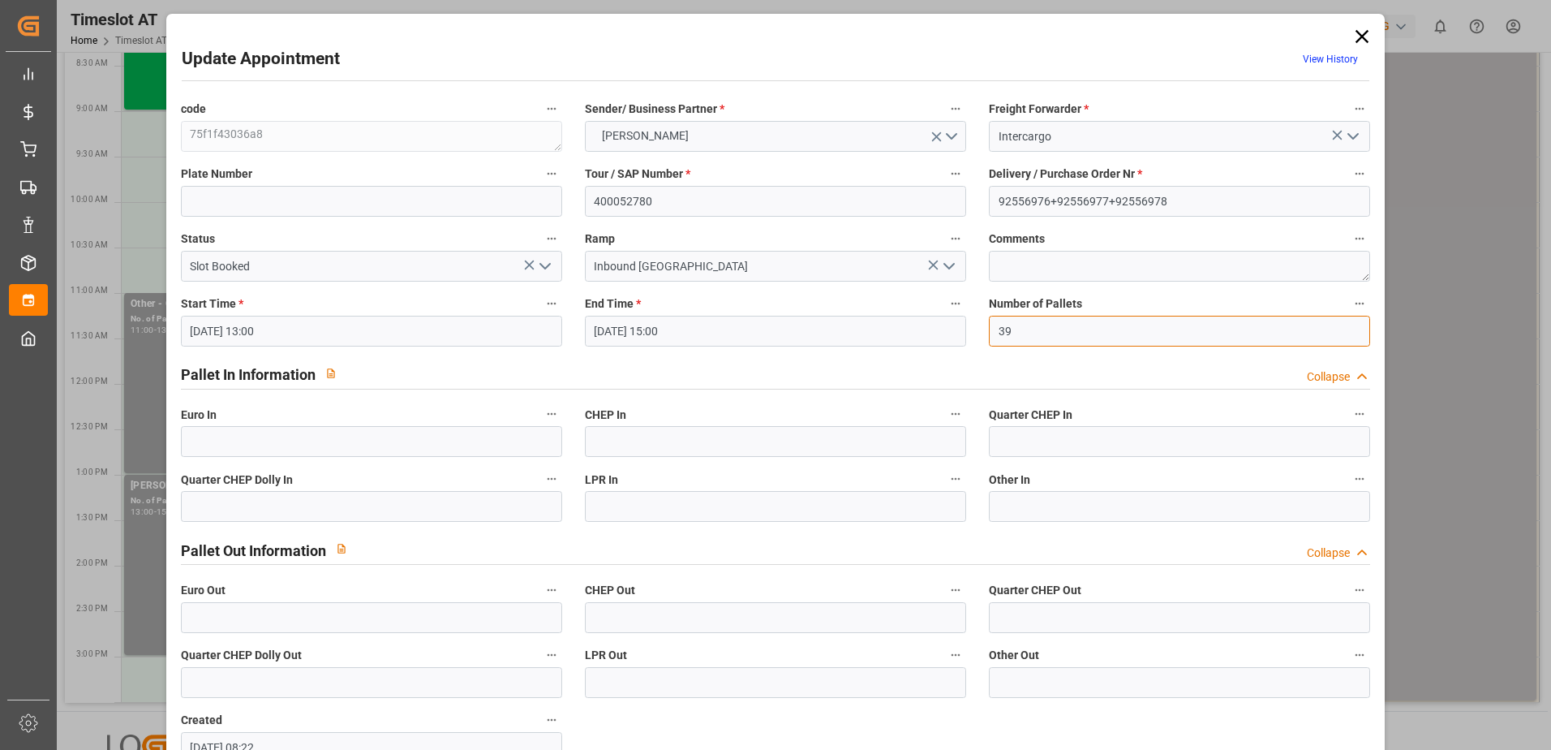
click at [1022, 329] on input "39" at bounding box center [1179, 331] width 381 height 31
type input "3"
type input "41"
click at [337, 441] on input "text" at bounding box center [371, 441] width 381 height 31
type input "41"
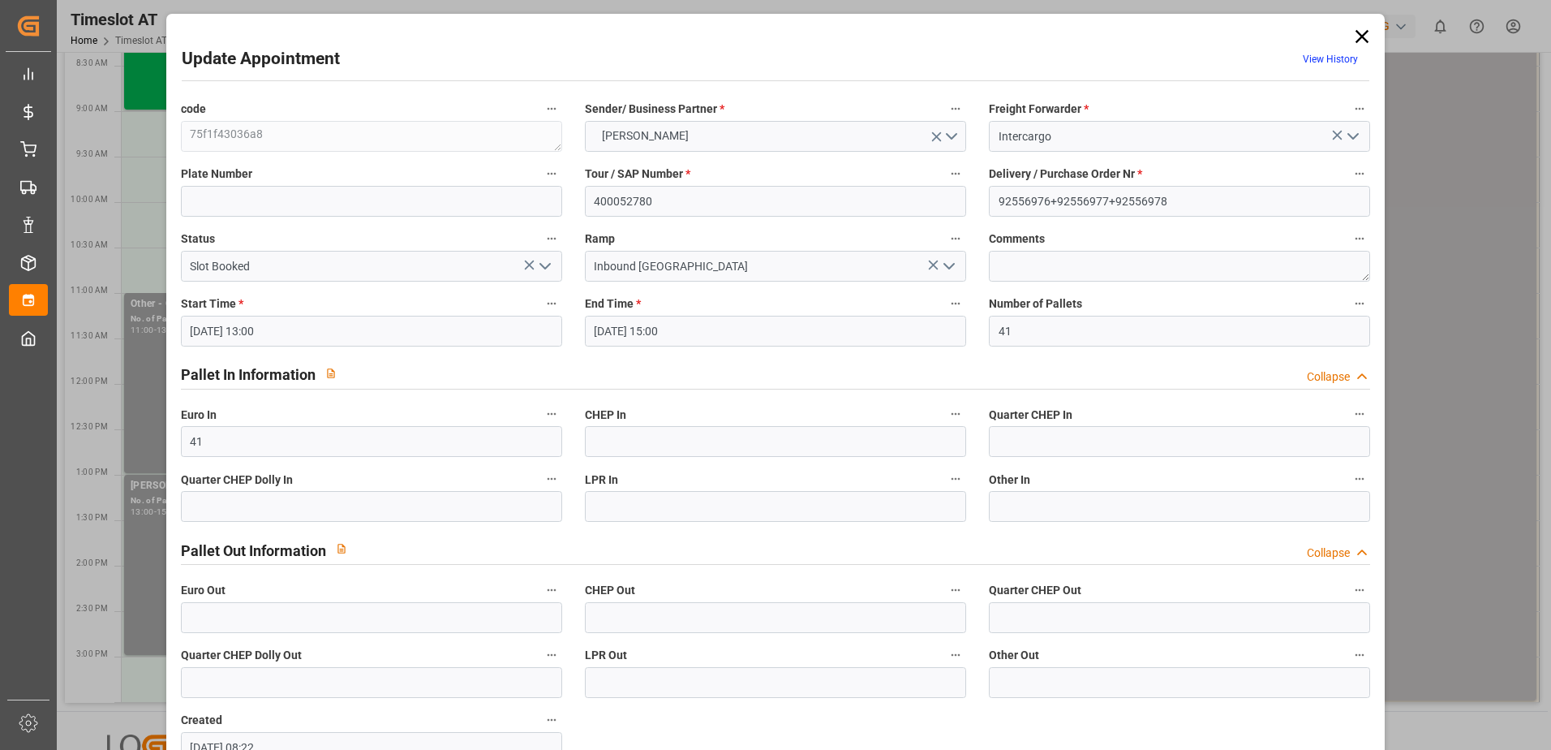
click at [552, 266] on icon "open menu" at bounding box center [544, 265] width 19 height 19
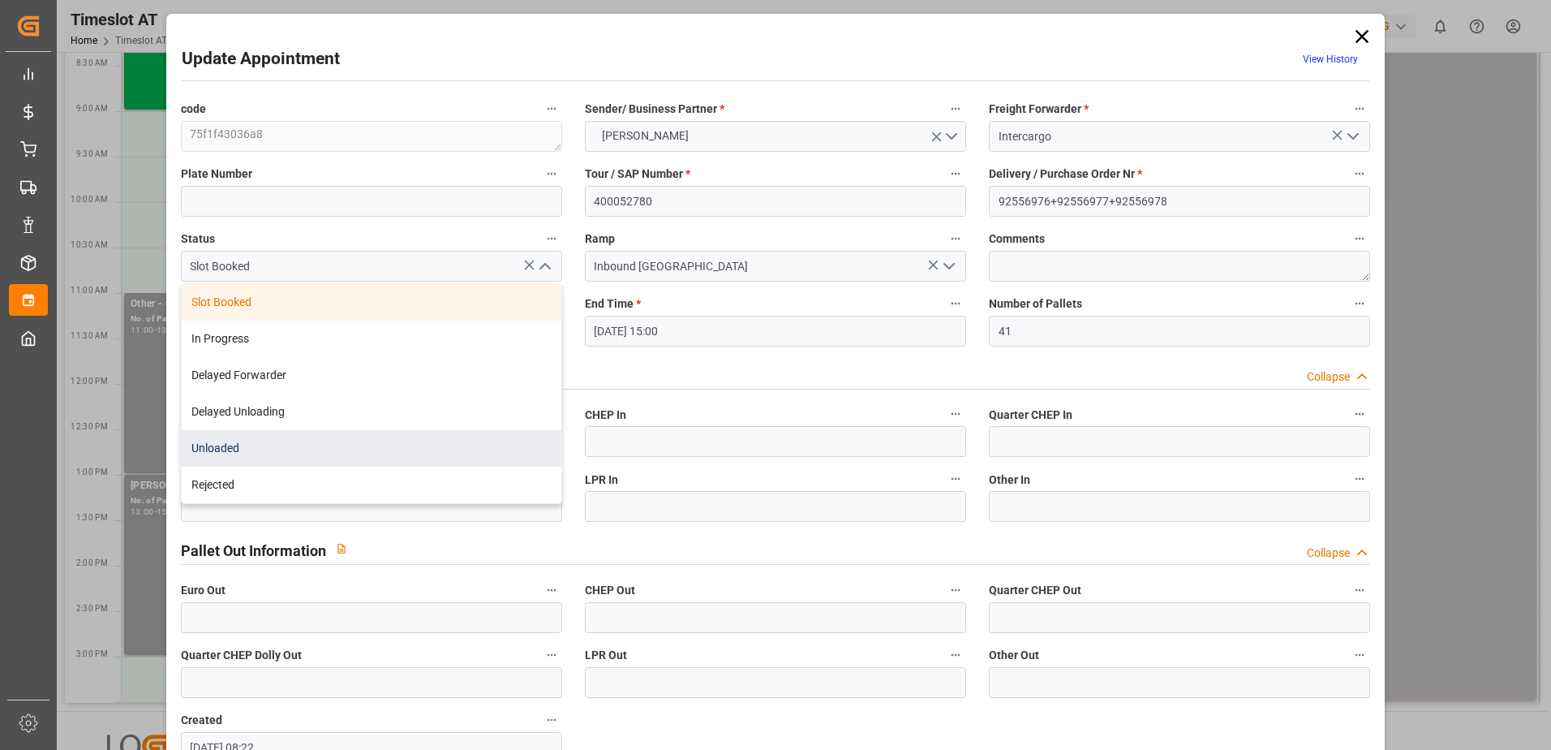
click at [316, 451] on div "Unloaded" at bounding box center [372, 448] width 380 height 37
type input "Unloaded"
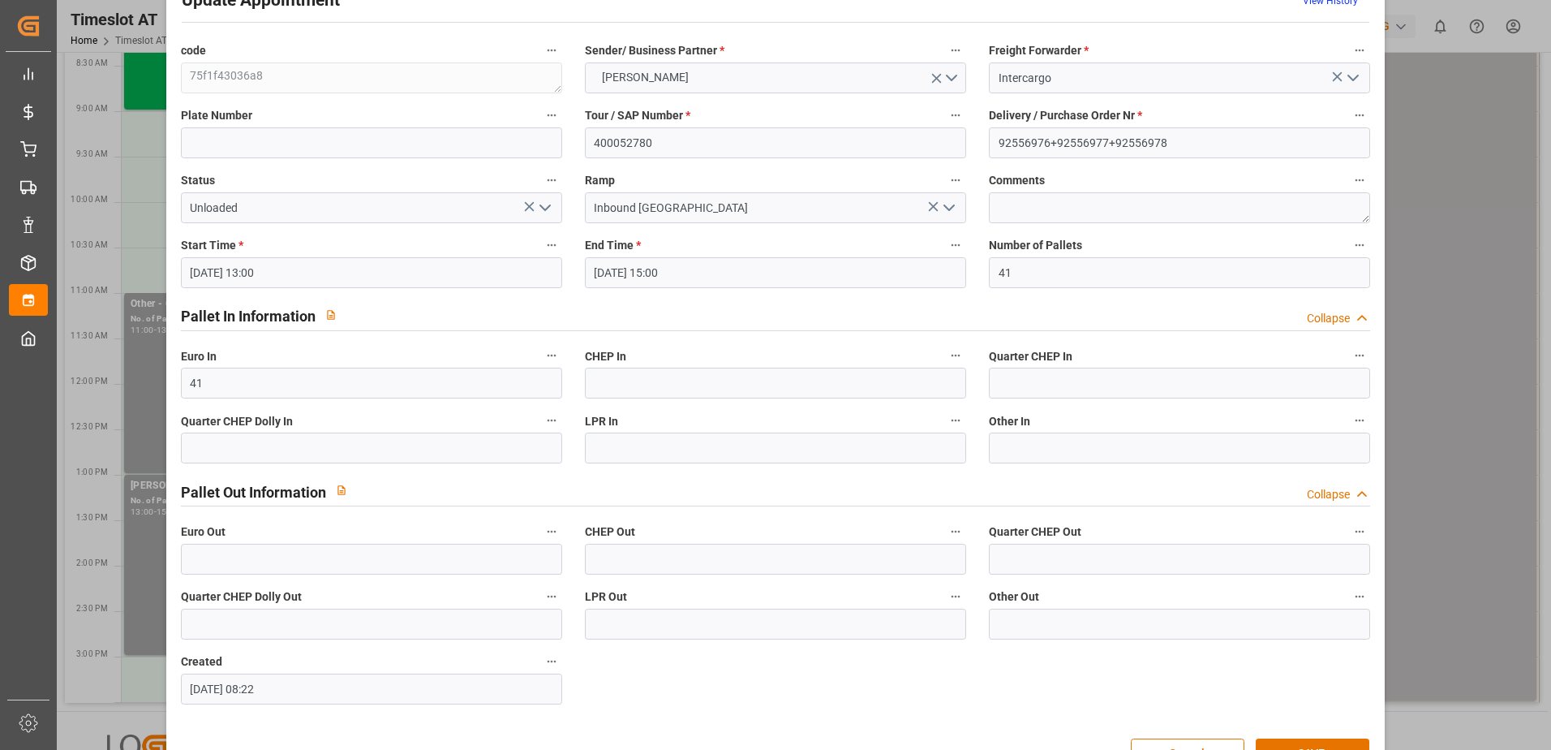
scroll to position [107, 0]
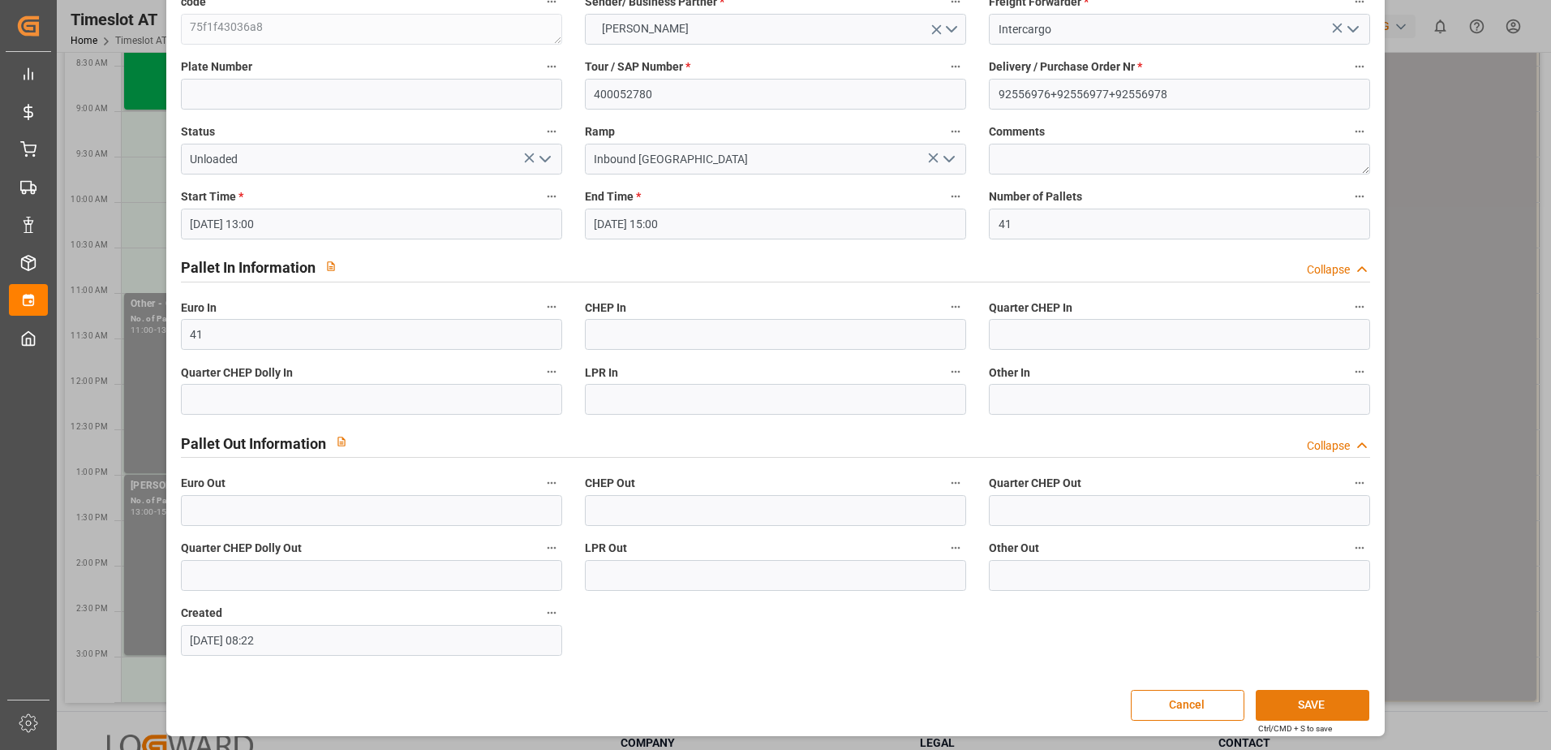
click at [1337, 694] on button "SAVE" at bounding box center [1313, 705] width 114 height 31
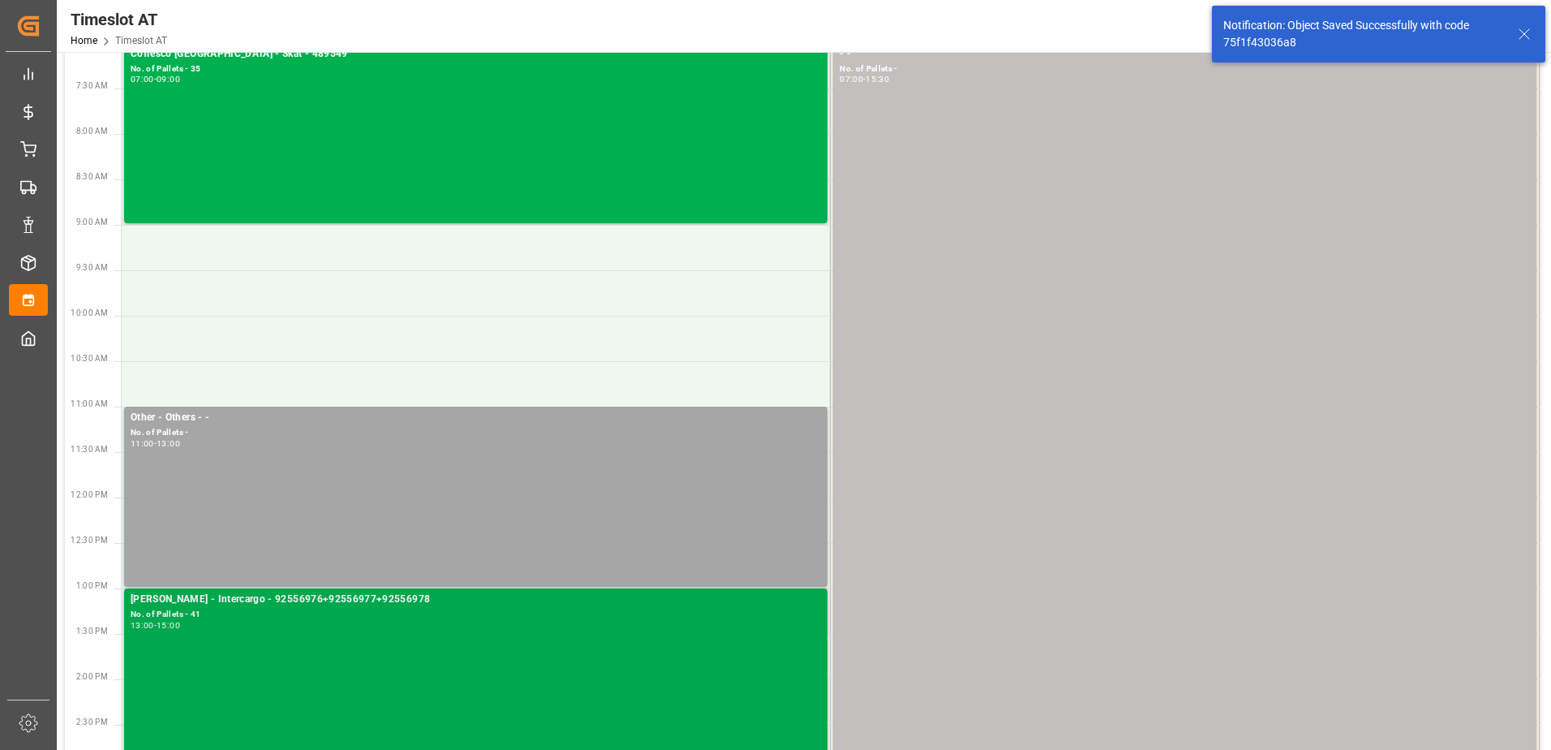
scroll to position [0, 0]
